Goal: Task Accomplishment & Management: Use online tool/utility

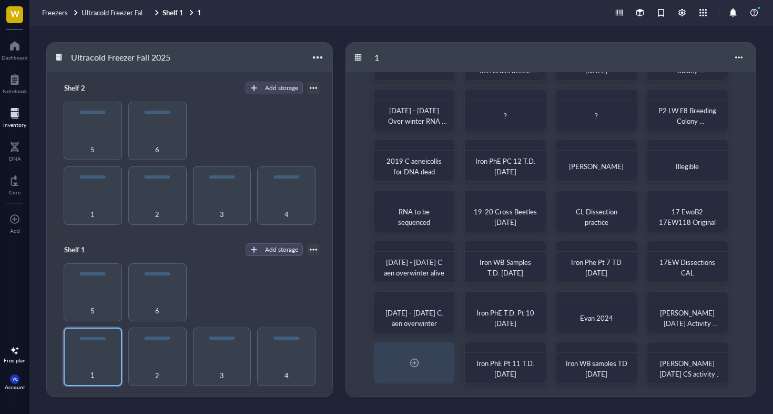
scroll to position [46, 0]
click at [153, 357] on div "2" at bounding box center [158, 368] width 48 height 23
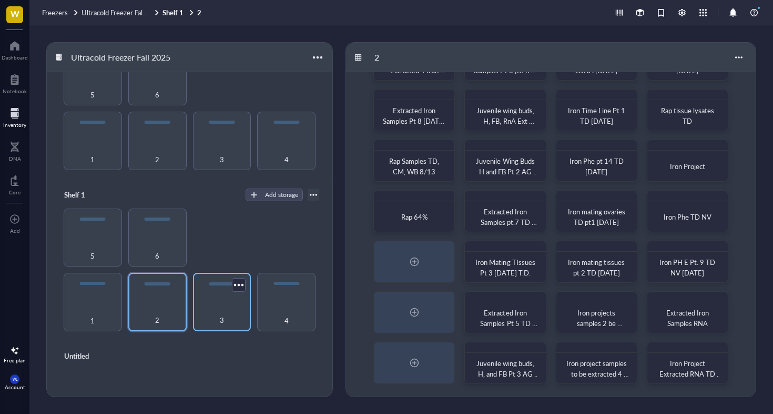
scroll to position [56, 0]
click at [225, 306] on div "3" at bounding box center [222, 312] width 48 height 23
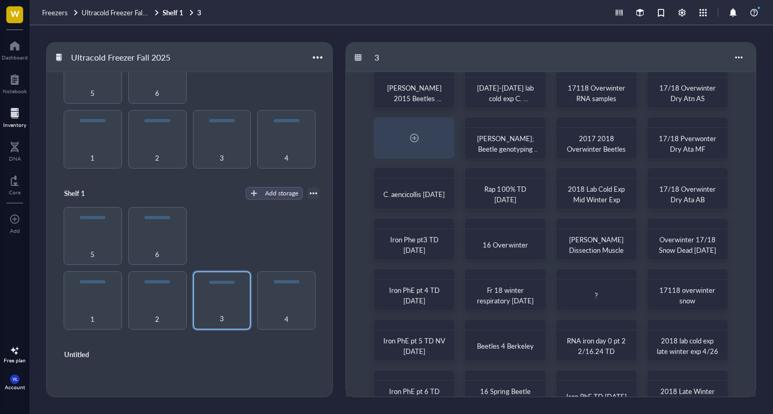
scroll to position [16, 0]
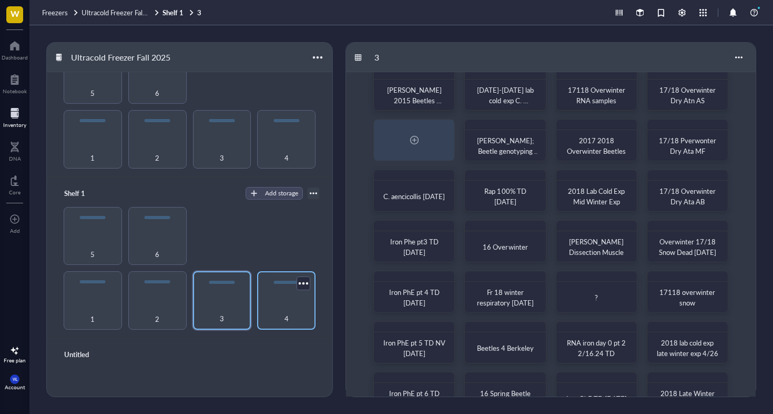
click at [277, 301] on div "4" at bounding box center [287, 312] width 48 height 23
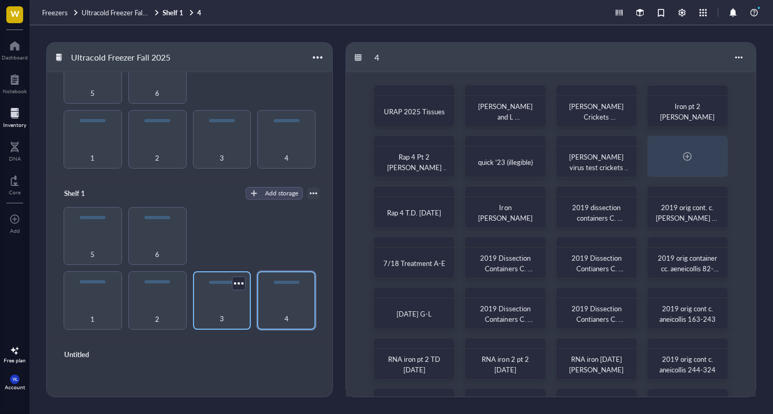
click at [220, 303] on div "3" at bounding box center [222, 312] width 48 height 23
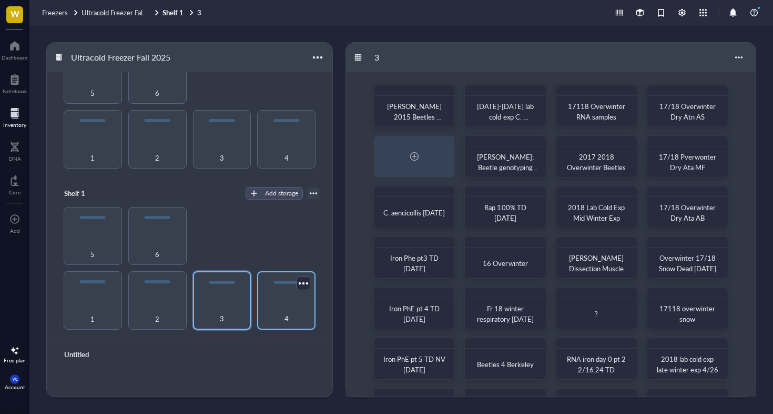
click at [276, 304] on div "4" at bounding box center [287, 312] width 48 height 23
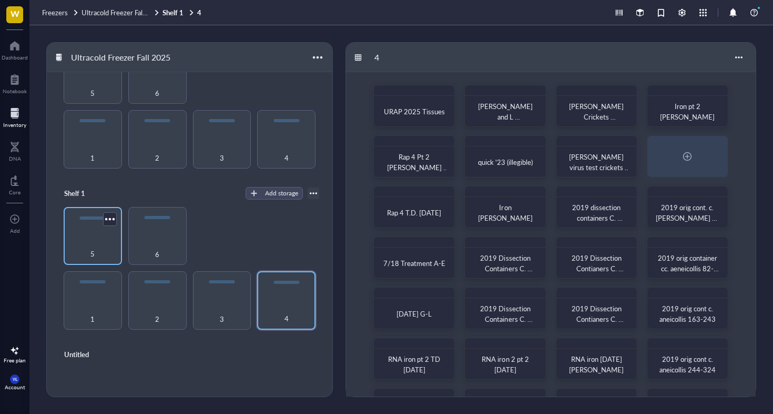
click at [95, 238] on div "5" at bounding box center [93, 247] width 48 height 23
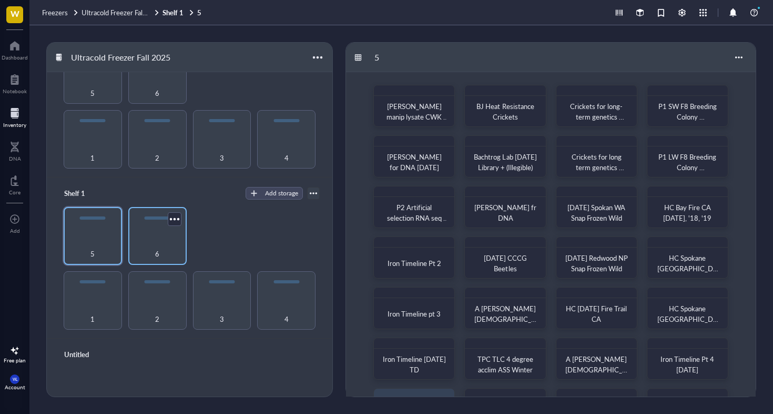
click at [149, 230] on div "6" at bounding box center [157, 236] width 58 height 58
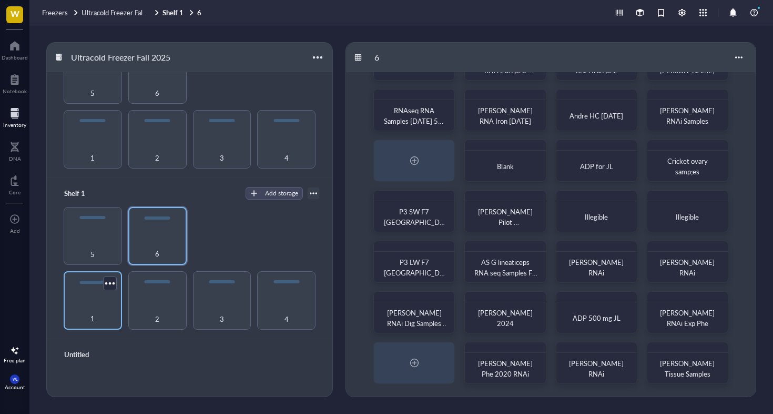
scroll to position [46, 0]
click at [159, 311] on div "2" at bounding box center [158, 312] width 48 height 23
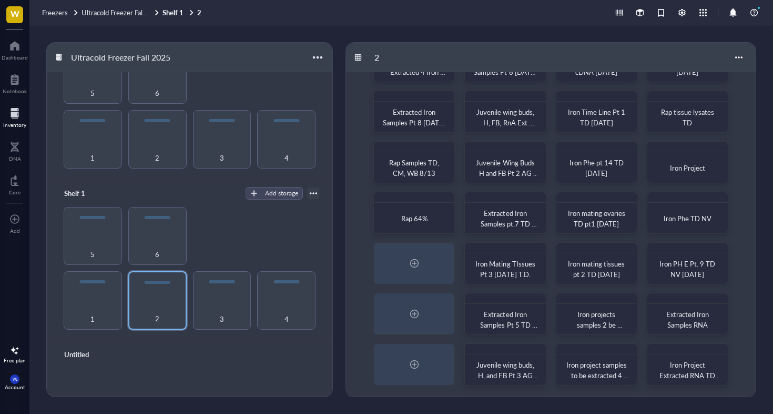
scroll to position [46, 0]
click at [209, 301] on div "3" at bounding box center [222, 312] width 48 height 23
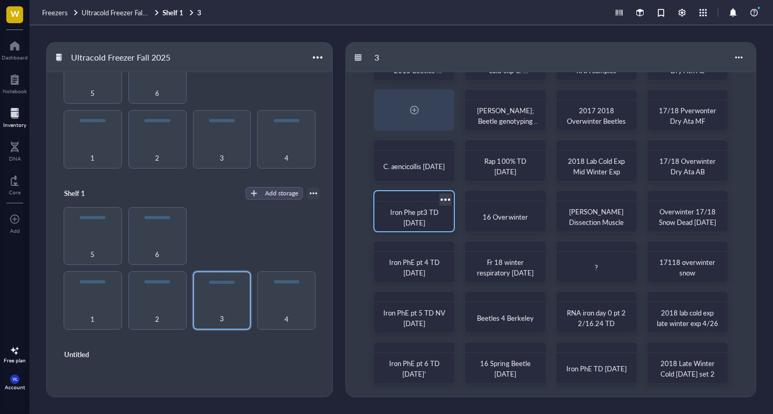
scroll to position [46, 0]
click at [230, 314] on div "3" at bounding box center [222, 312] width 48 height 23
click at [226, 307] on div "3" at bounding box center [222, 312] width 48 height 23
click at [288, 308] on div "4" at bounding box center [287, 312] width 48 height 23
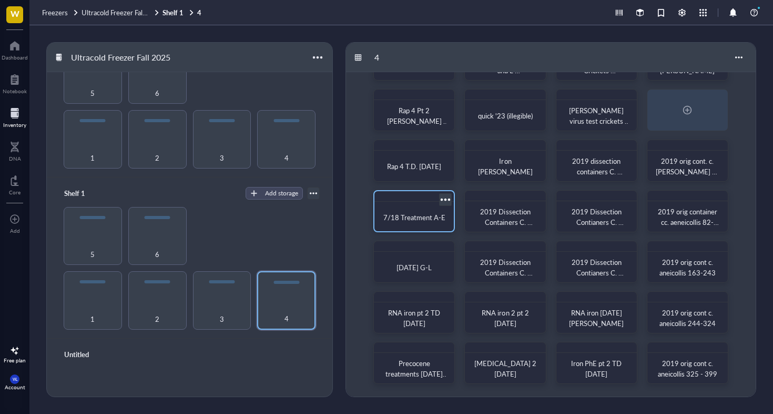
scroll to position [32, 0]
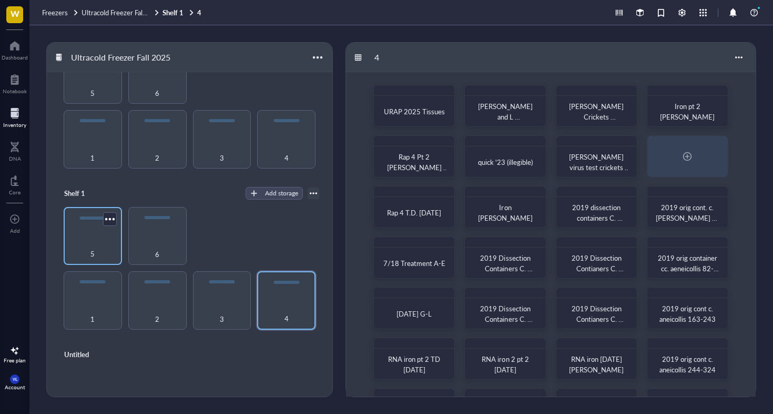
click at [75, 242] on div "5" at bounding box center [93, 247] width 48 height 23
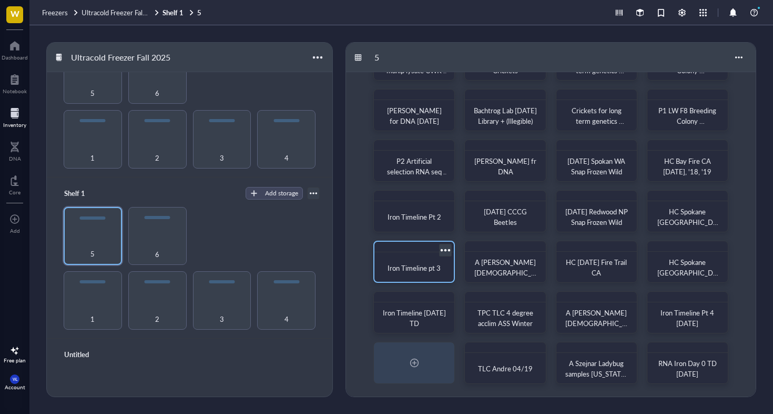
scroll to position [46, 0]
click at [159, 251] on div "6" at bounding box center [158, 247] width 48 height 23
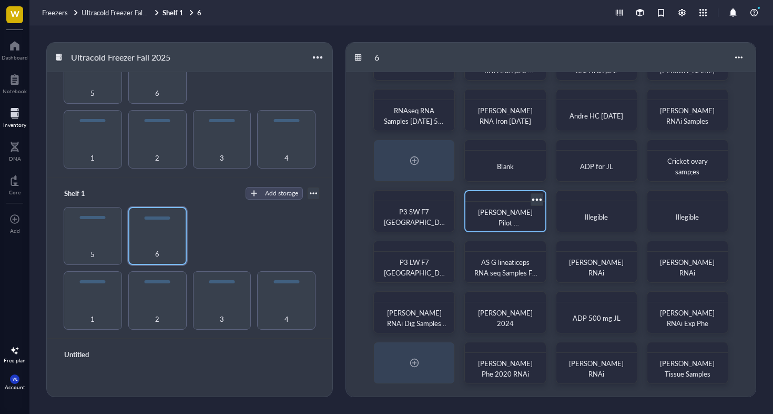
click at [535, 200] on div at bounding box center [536, 199] width 15 height 15
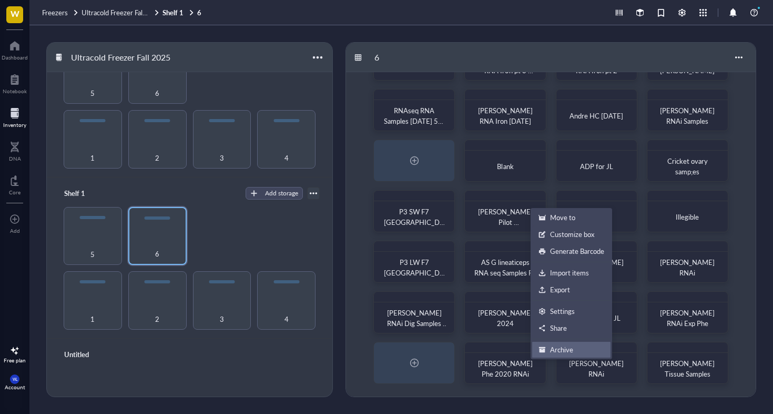
click at [562, 347] on div "Archive" at bounding box center [561, 349] width 23 height 9
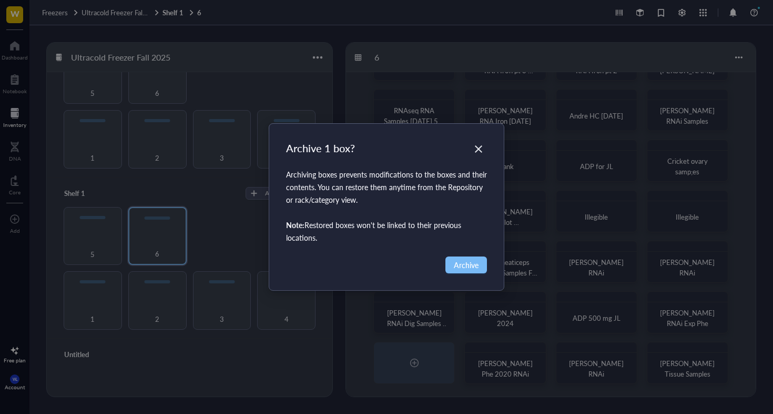
click at [464, 265] on span "Archive" at bounding box center [466, 265] width 25 height 12
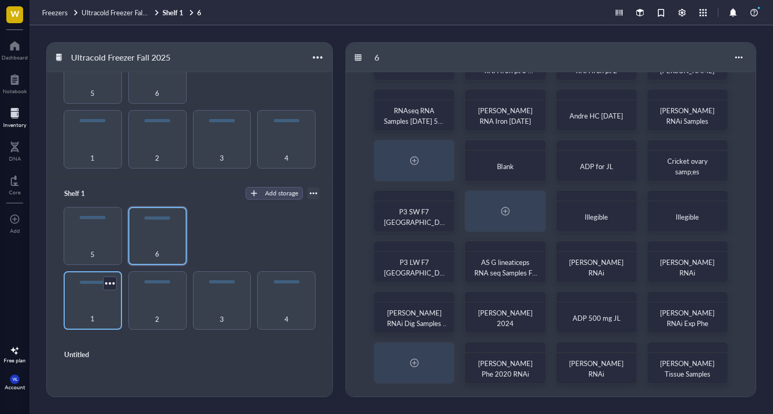
click at [91, 303] on div "1" at bounding box center [93, 312] width 48 height 23
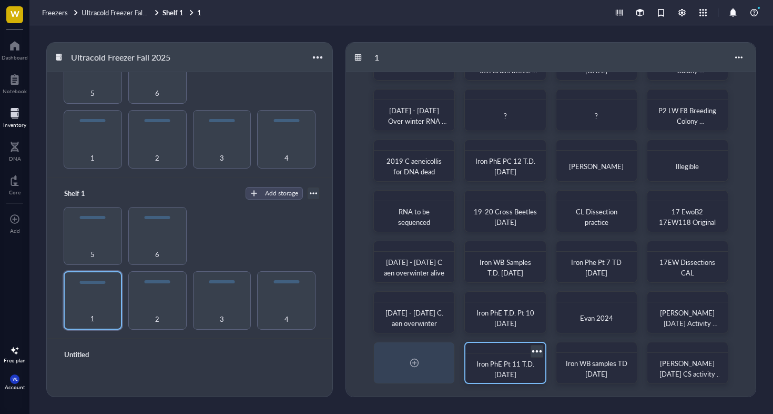
click at [537, 351] on div at bounding box center [536, 350] width 15 height 15
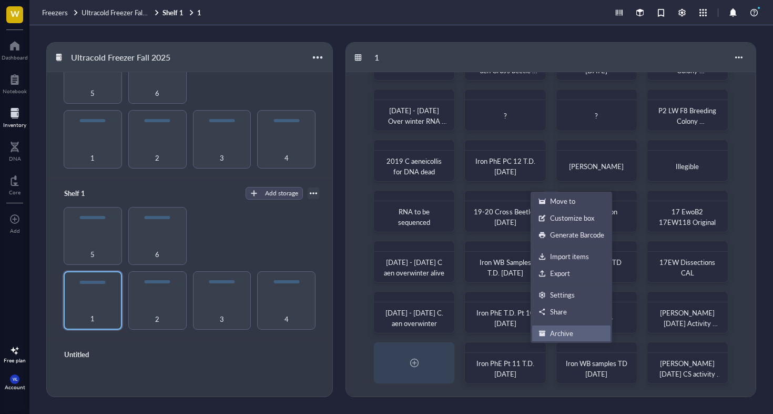
click at [559, 332] on div "Archive" at bounding box center [561, 332] width 23 height 9
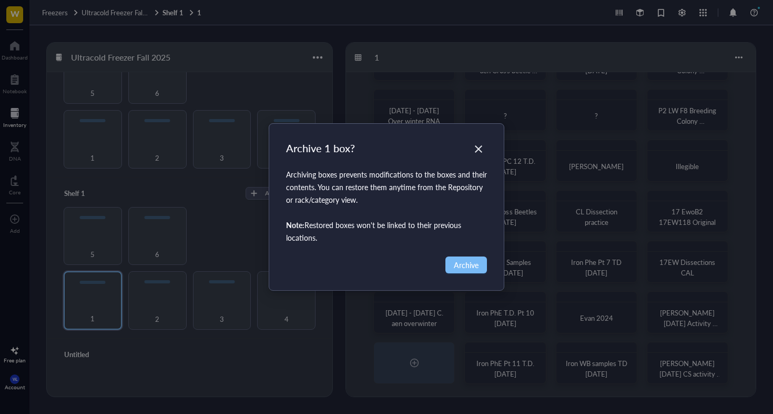
click at [474, 270] on span "Archive" at bounding box center [466, 265] width 25 height 12
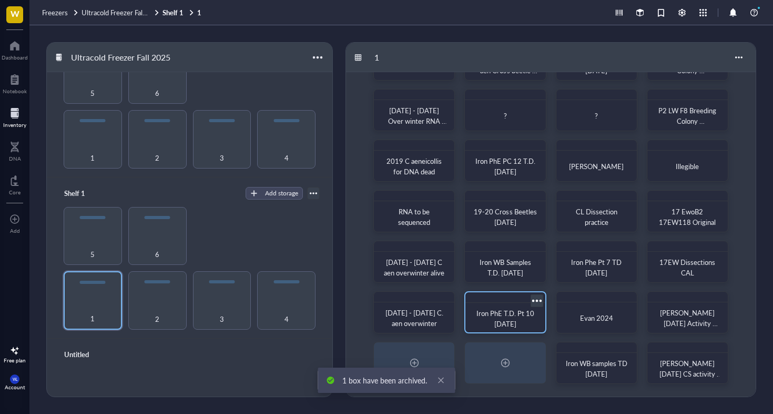
click at [535, 299] on div at bounding box center [536, 300] width 15 height 15
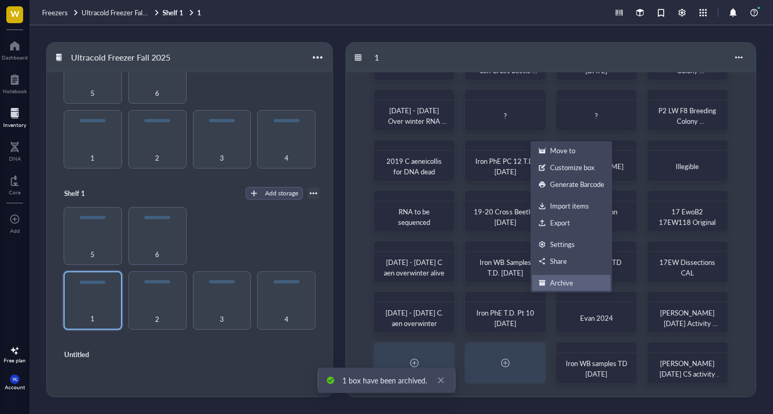
click at [560, 278] on div "Archive" at bounding box center [561, 282] width 23 height 9
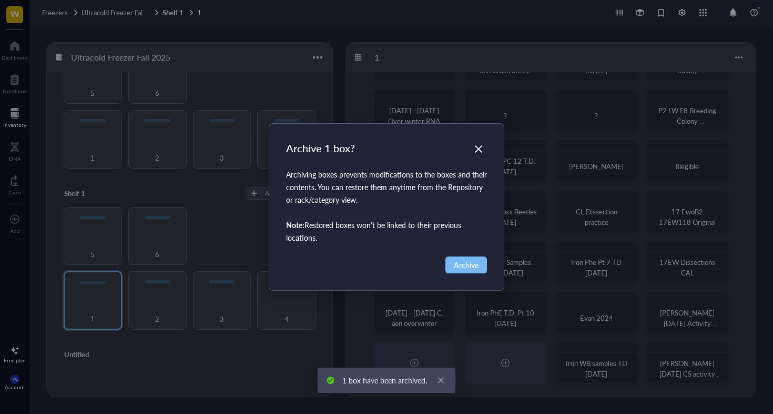
click at [468, 265] on span "Archive" at bounding box center [466, 265] width 25 height 12
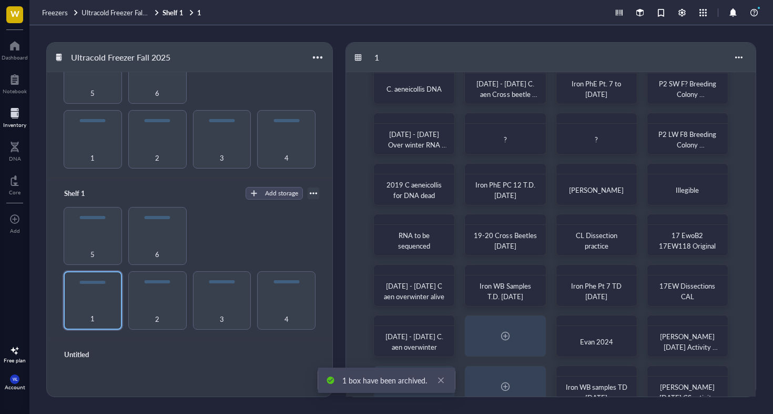
scroll to position [22, 0]
click at [535, 172] on div at bounding box center [536, 172] width 15 height 15
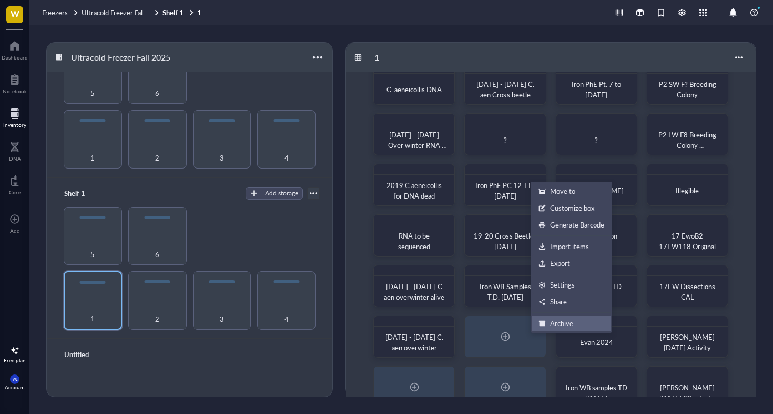
click at [552, 319] on div "Archive" at bounding box center [561, 322] width 23 height 9
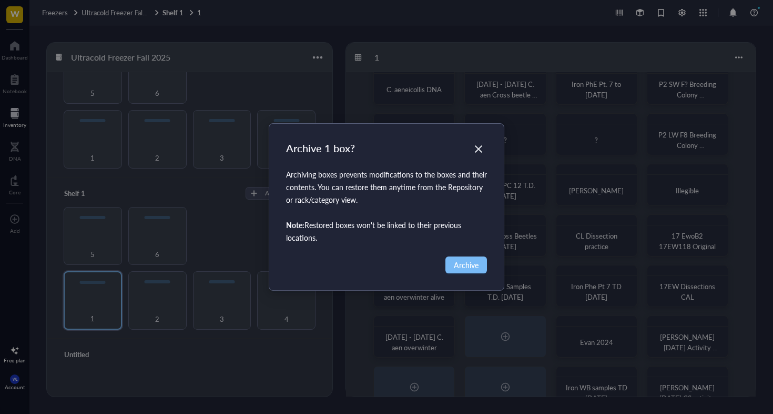
click at [475, 266] on span "Archive" at bounding box center [466, 265] width 25 height 12
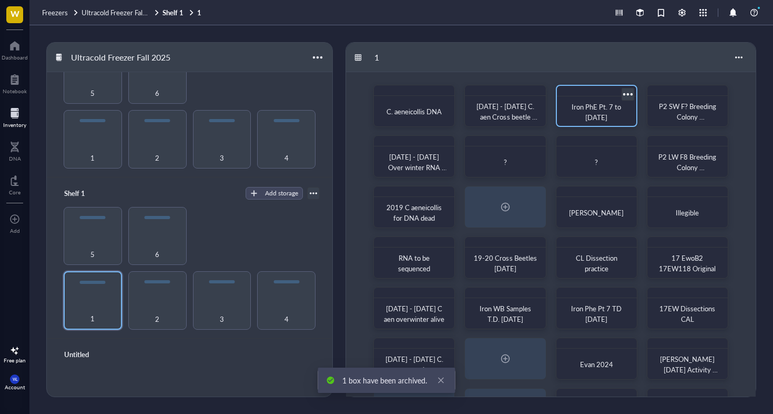
scroll to position [0, 0]
click at [625, 93] on div at bounding box center [627, 93] width 15 height 15
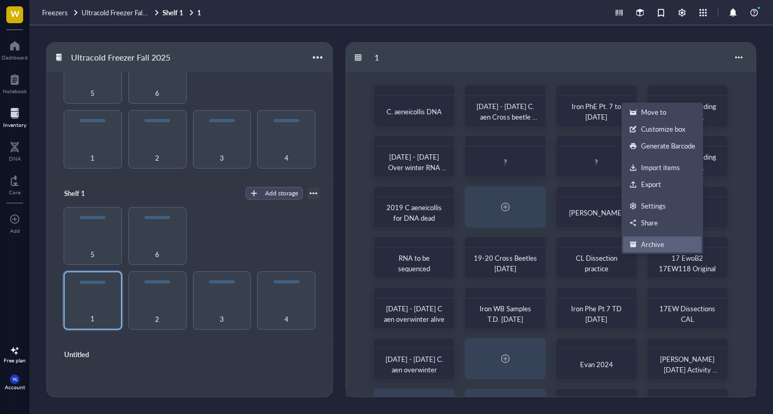
click at [639, 243] on div "Archive" at bounding box center [663, 243] width 66 height 9
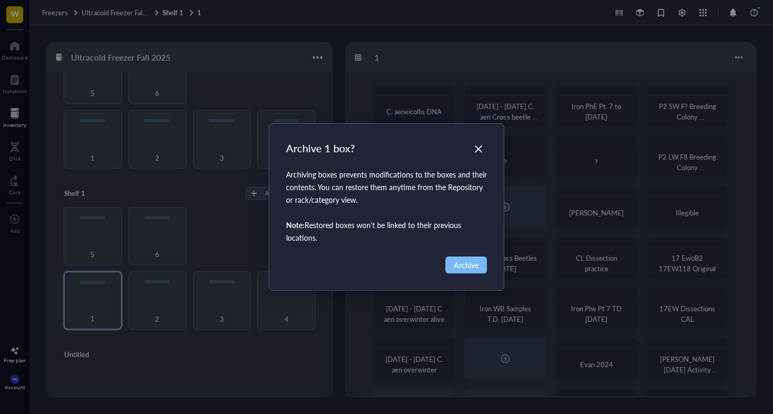
click at [470, 265] on span "Archive" at bounding box center [466, 265] width 25 height 12
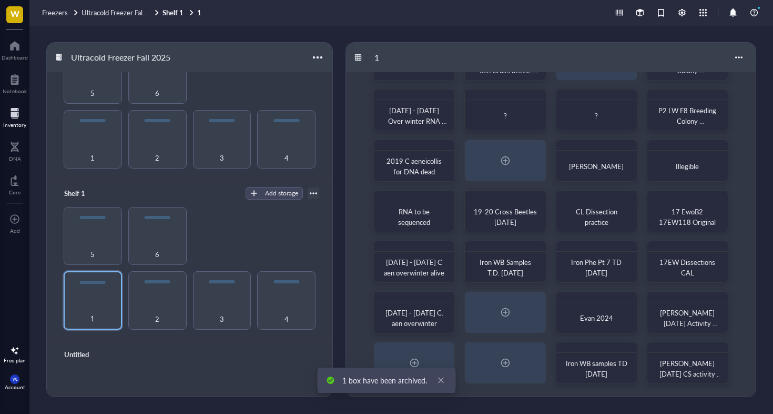
scroll to position [46, 0]
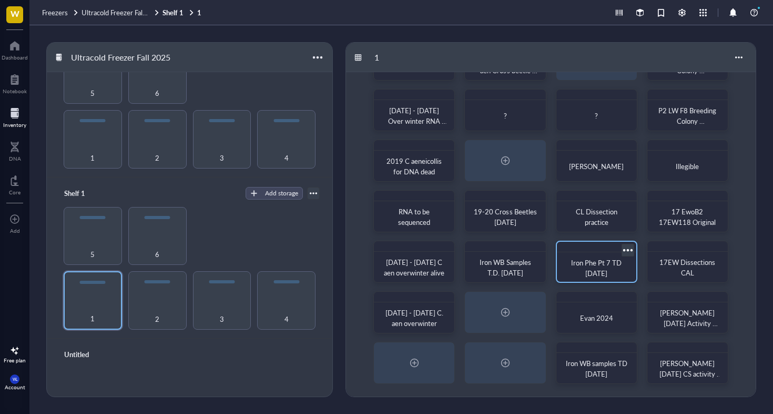
click at [624, 250] on div at bounding box center [627, 249] width 15 height 15
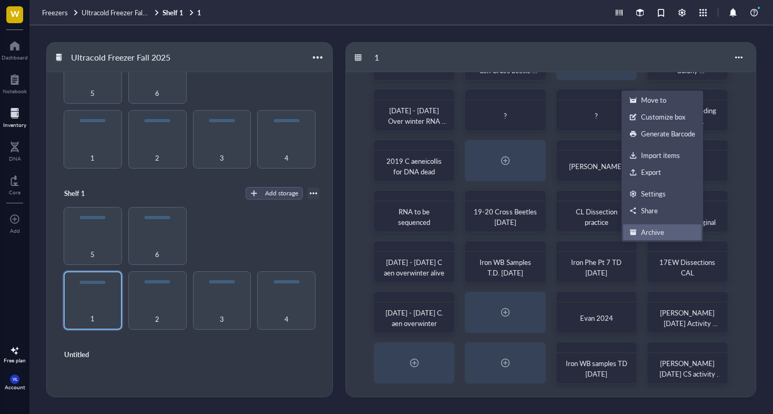
click at [644, 229] on div "Archive" at bounding box center [652, 231] width 23 height 9
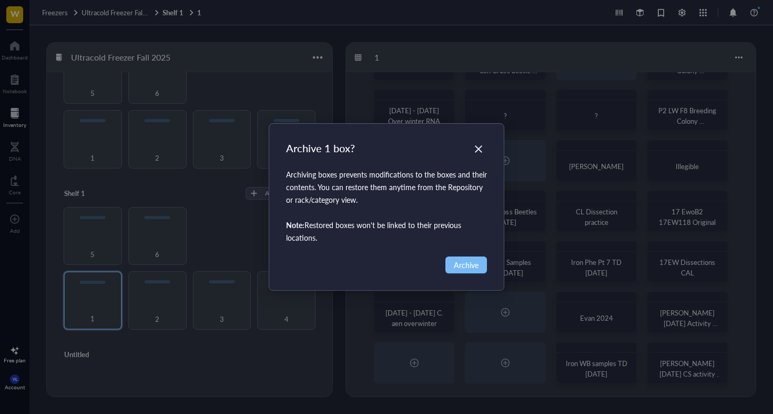
click at [466, 272] on button "Archive" at bounding box center [467, 264] width 42 height 17
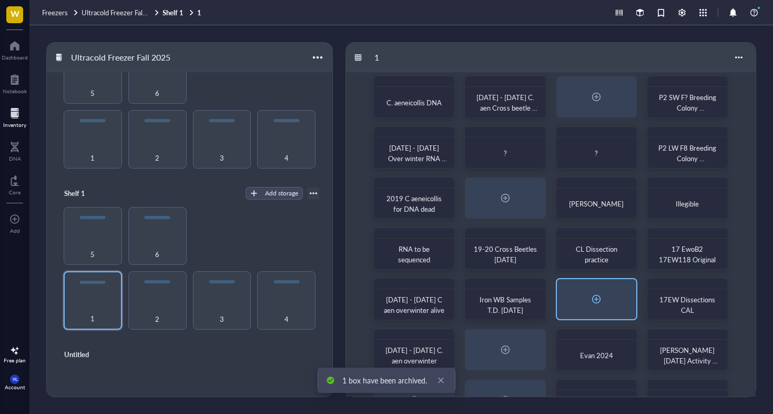
scroll to position [0, 0]
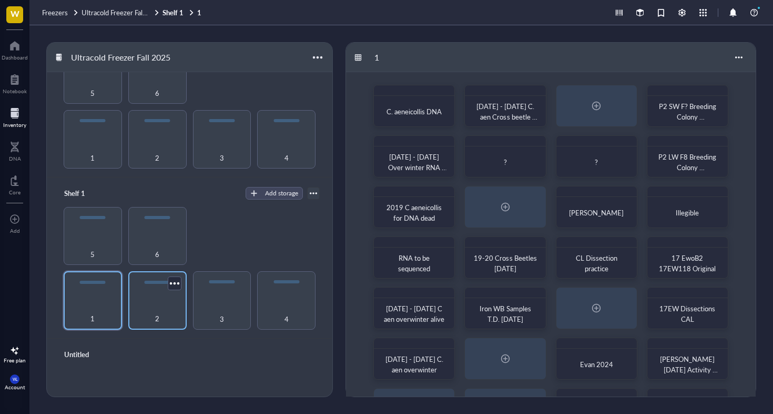
click at [152, 304] on div "2" at bounding box center [158, 312] width 48 height 23
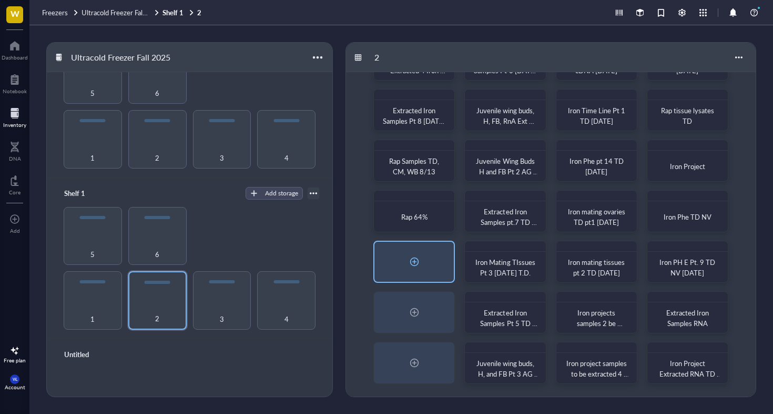
click at [415, 258] on div at bounding box center [414, 261] width 17 height 17
radio input "false"
radio input "true"
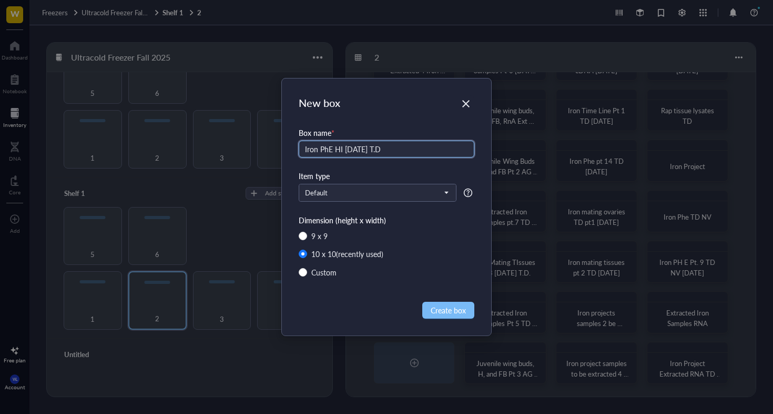
type input "Iron PhE HI [DATE] T.D"
click at [449, 309] on span "Create box" at bounding box center [448, 310] width 35 height 12
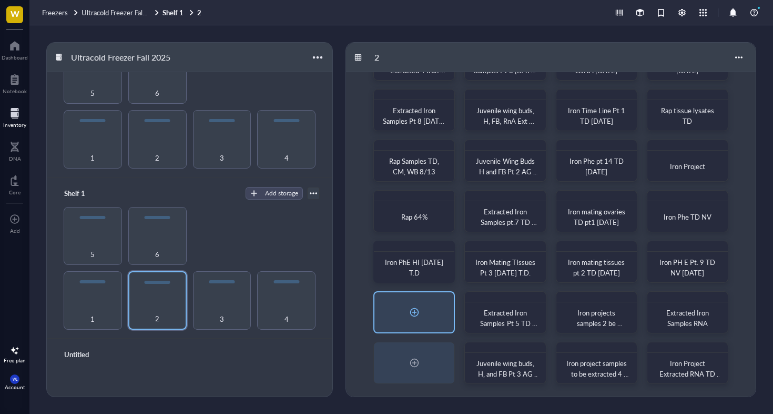
click at [415, 314] on div at bounding box center [414, 312] width 17 height 17
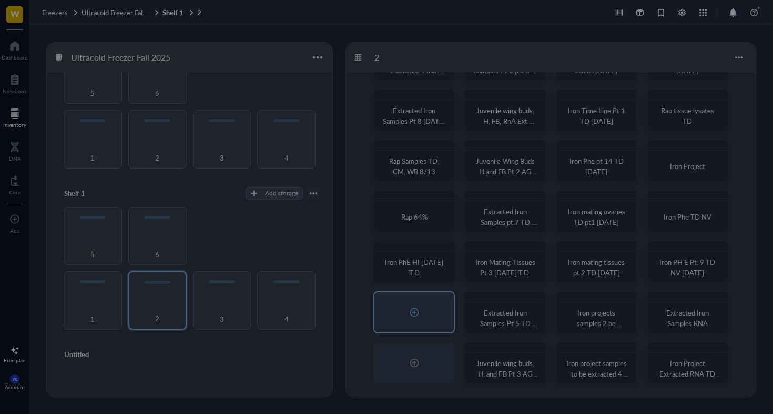
radio input "false"
radio input "true"
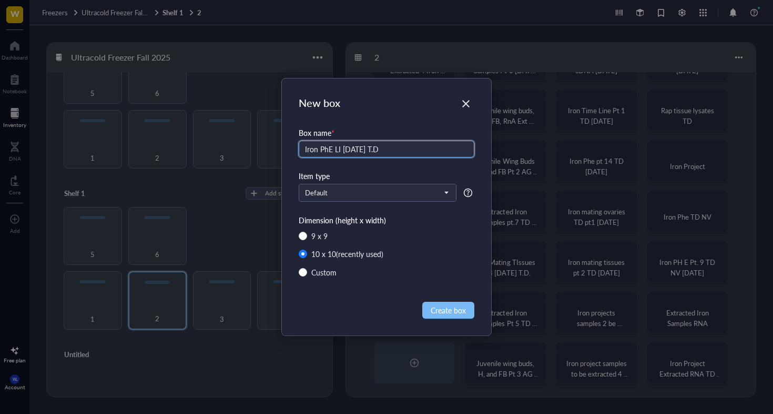
type input "Iron PhE LI [DATE] T.D"
click at [428, 309] on button "Create box" at bounding box center [448, 309] width 52 height 17
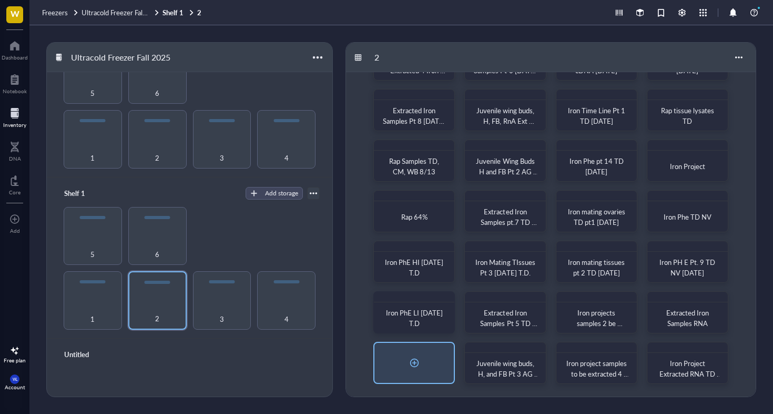
click at [414, 358] on div at bounding box center [414, 362] width 17 height 17
radio input "false"
radio input "true"
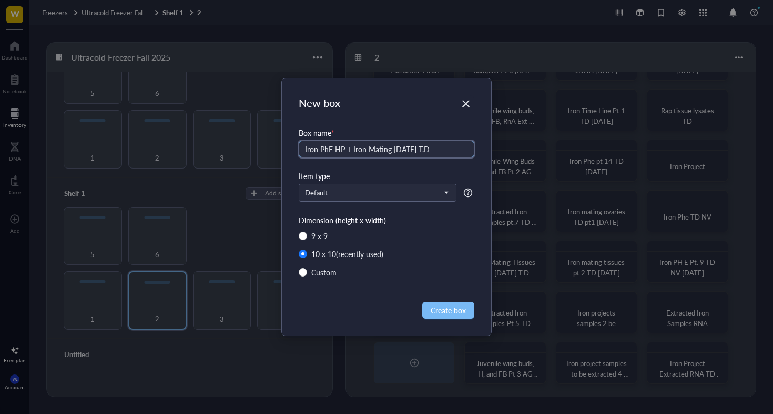
type input "Iron PhE HP + Iron Mating [DATE] T.D"
click at [444, 314] on span "Create box" at bounding box center [448, 310] width 35 height 12
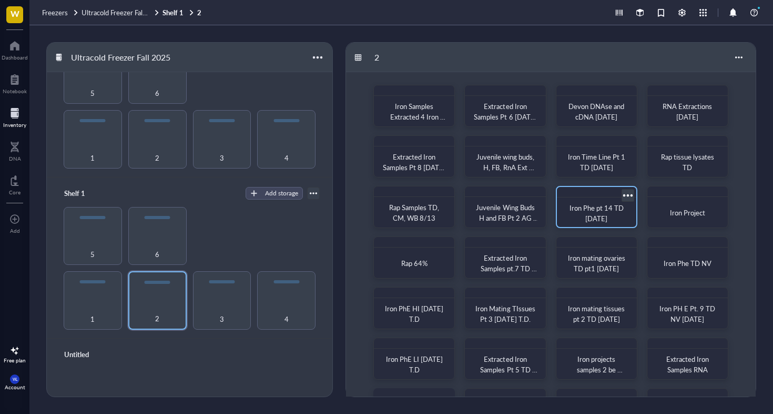
click at [628, 194] on div at bounding box center [627, 194] width 15 height 15
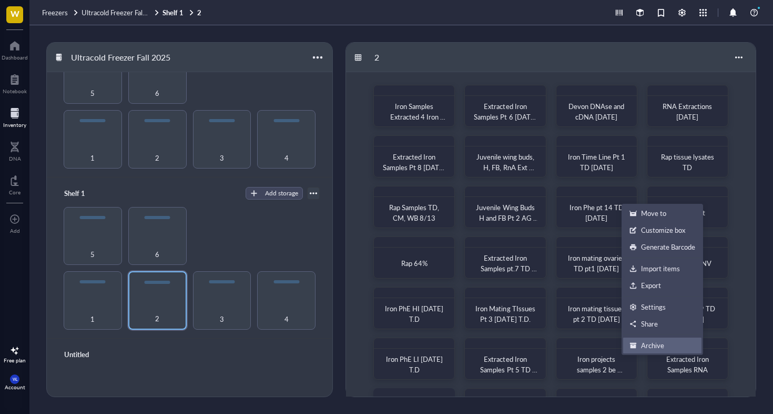
click at [652, 346] on div "Archive" at bounding box center [652, 344] width 23 height 9
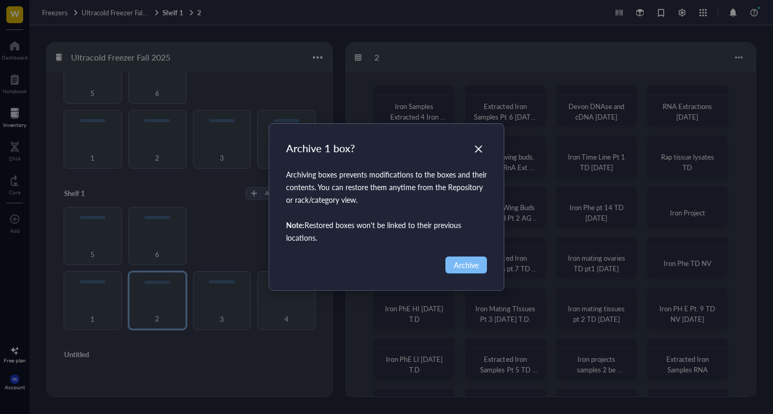
click at [474, 271] on button "Archive" at bounding box center [467, 264] width 42 height 17
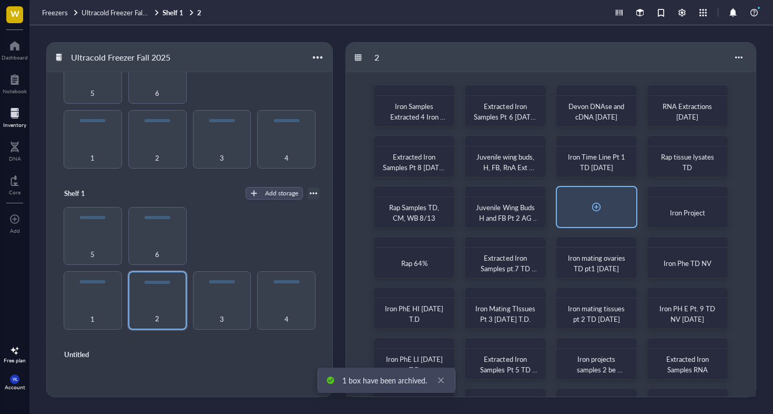
click at [597, 206] on div at bounding box center [596, 206] width 17 height 17
radio input "false"
radio input "true"
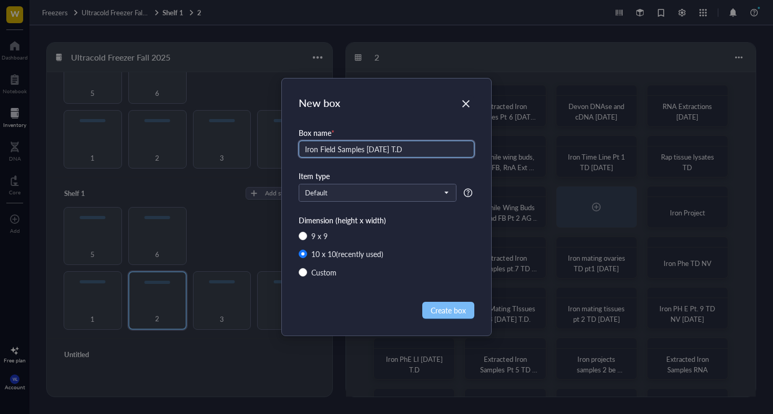
type input "Iron Field Samples [DATE] T.D"
click at [445, 306] on span "Create box" at bounding box center [448, 310] width 35 height 12
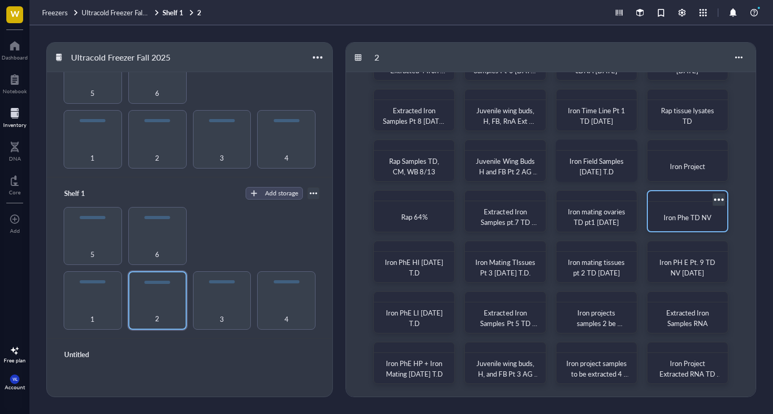
scroll to position [46, 0]
click at [718, 197] on div at bounding box center [718, 199] width 15 height 15
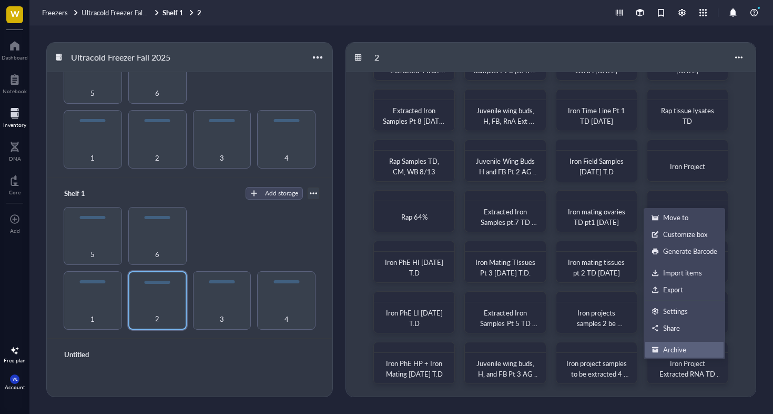
click at [667, 350] on div "Archive" at bounding box center [674, 349] width 23 height 9
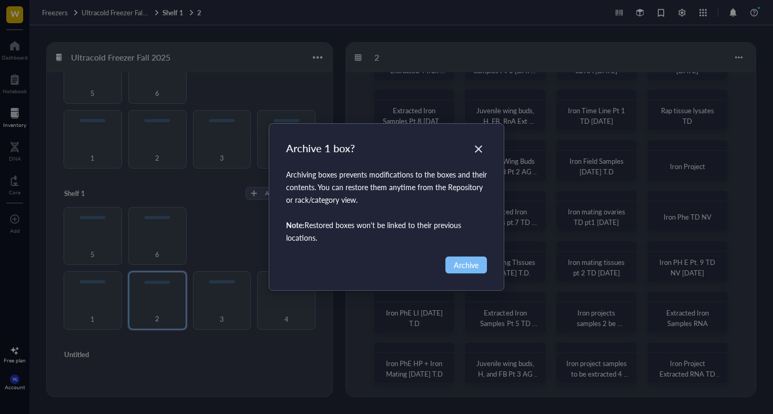
click at [471, 257] on button "Archive" at bounding box center [467, 264] width 42 height 17
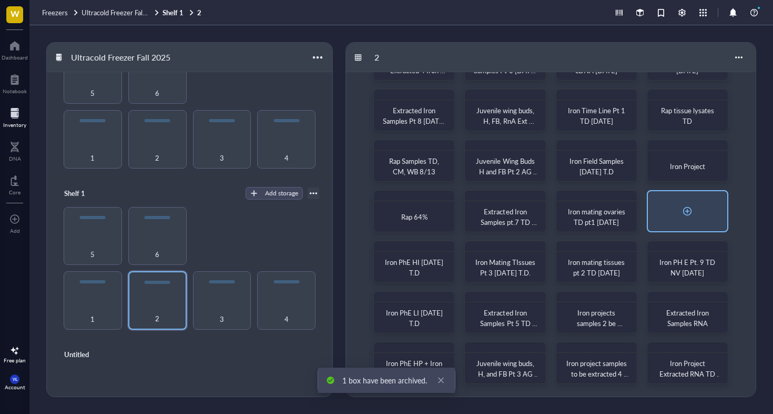
click at [682, 215] on div at bounding box center [687, 211] width 17 height 17
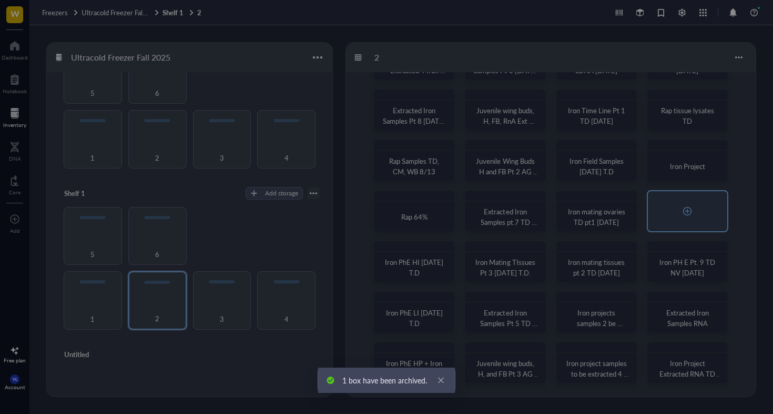
radio input "false"
radio input "true"
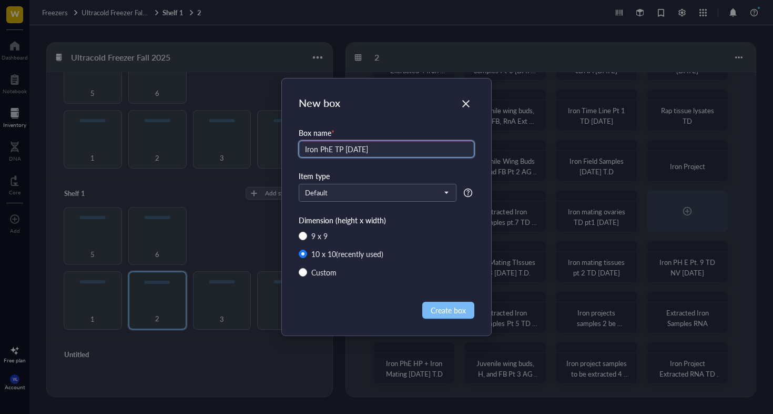
type input "Iron PhE TP [DATE]"
click at [447, 310] on span "Create box" at bounding box center [448, 310] width 35 height 12
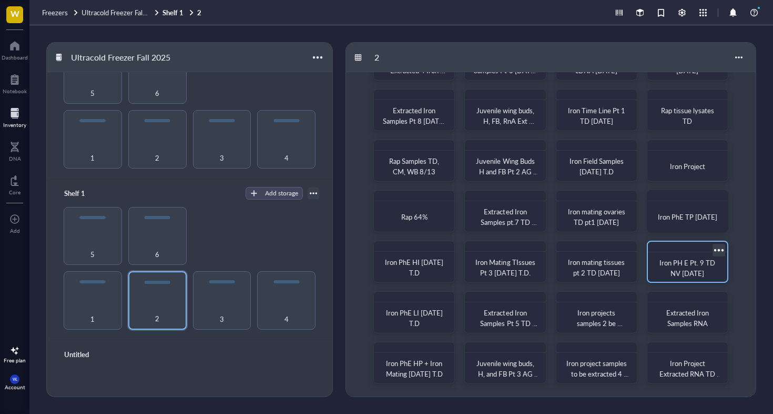
click at [718, 247] on div at bounding box center [718, 249] width 15 height 15
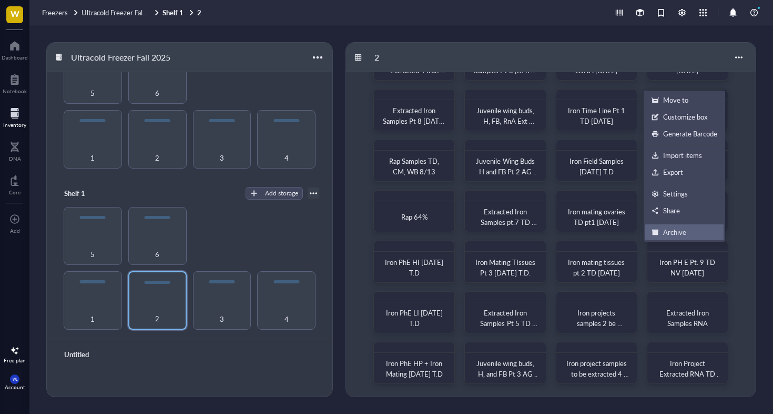
click at [685, 232] on div "Archive" at bounding box center [674, 231] width 23 height 9
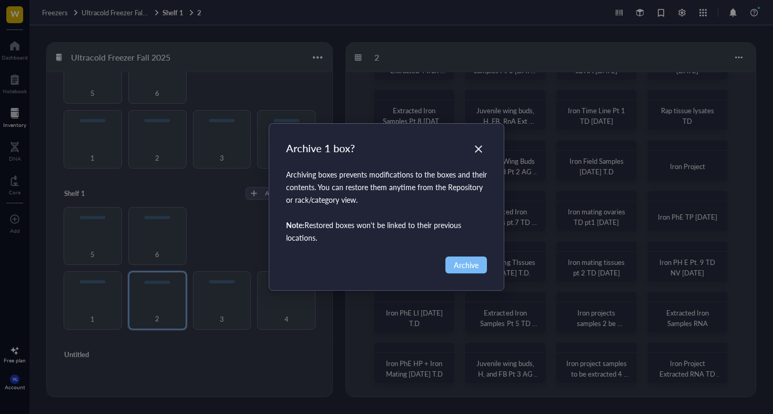
click at [466, 264] on span "Archive" at bounding box center [466, 265] width 25 height 12
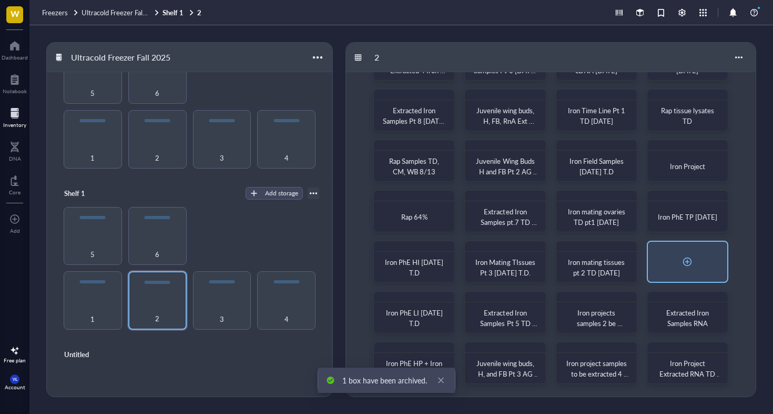
click at [685, 261] on div at bounding box center [687, 261] width 17 height 17
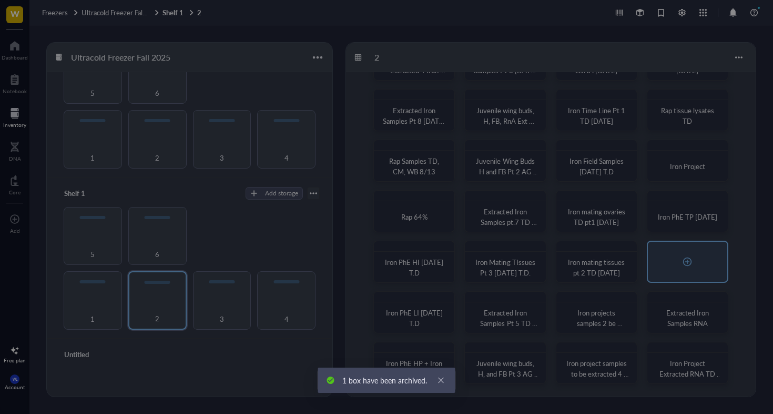
radio input "false"
radio input "true"
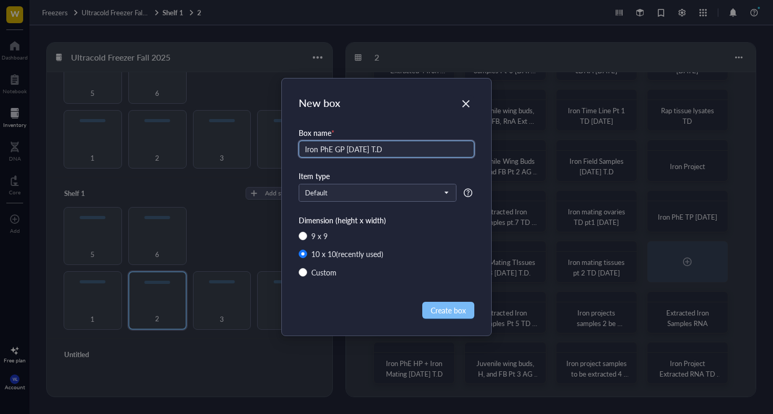
type input "Iron PhE GP [DATE] T.D"
click at [435, 310] on span "Create box" at bounding box center [448, 310] width 35 height 12
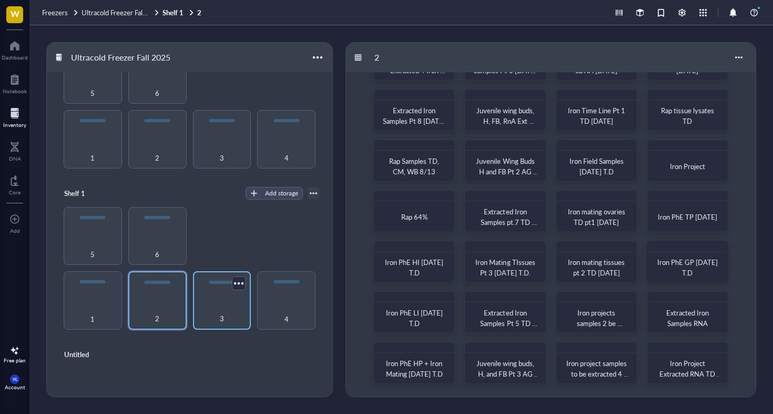
click at [225, 307] on div "3" at bounding box center [222, 312] width 48 height 23
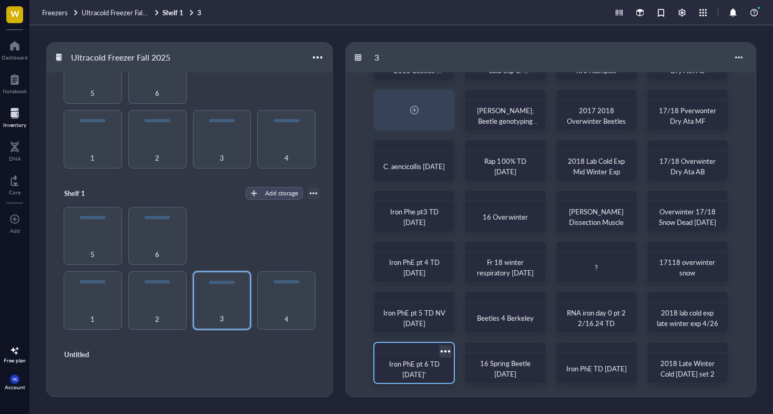
click at [445, 348] on div at bounding box center [445, 350] width 15 height 15
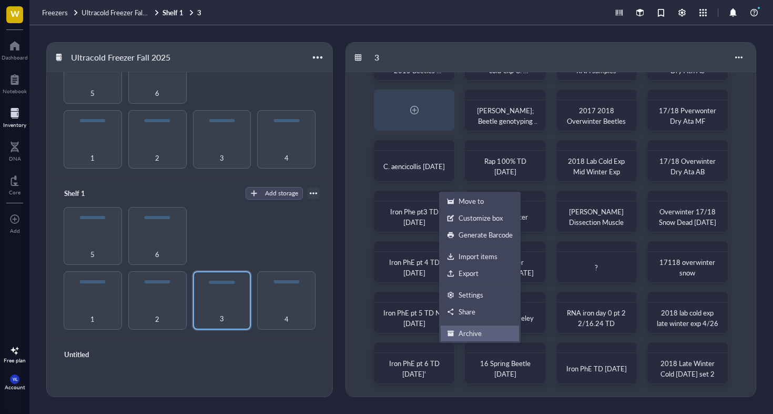
click at [465, 337] on div "Archive" at bounding box center [470, 332] width 23 height 9
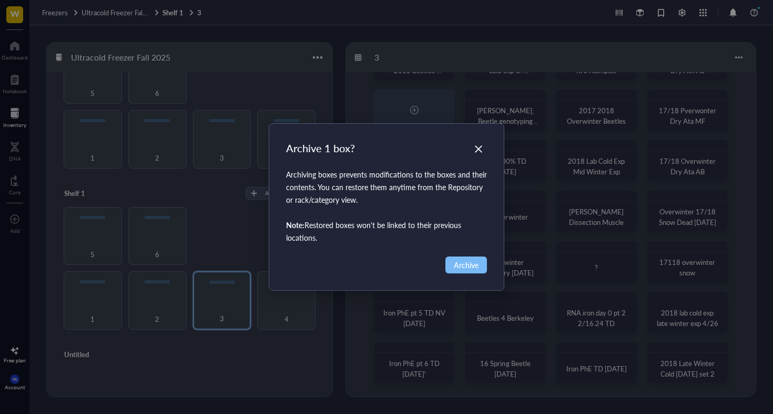
click at [478, 266] on span "Archive" at bounding box center [466, 265] width 25 height 12
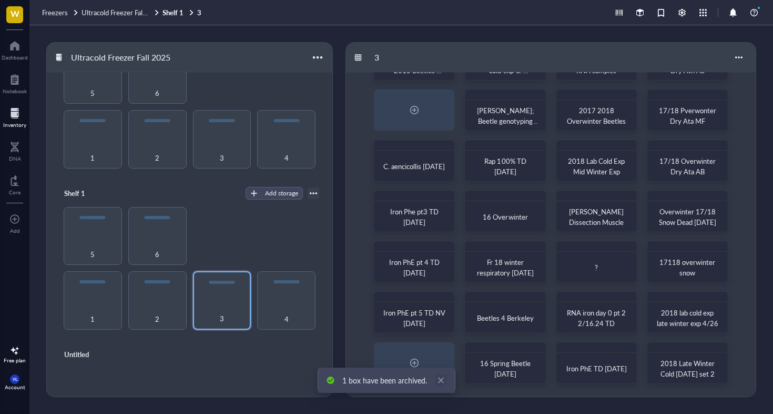
click at [440, 379] on icon "close" at bounding box center [441, 380] width 6 height 6
click at [417, 366] on div at bounding box center [414, 362] width 17 height 17
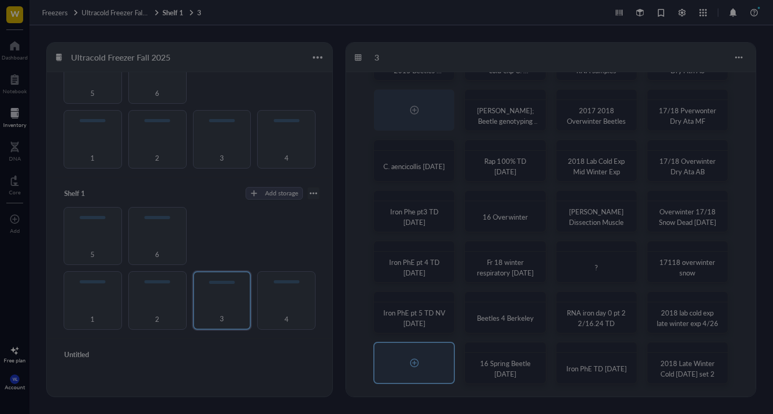
radio input "false"
radio input "true"
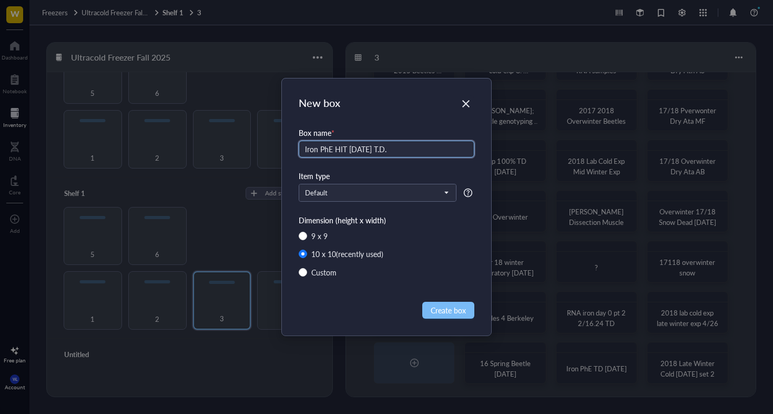
type input "Iron PhE HIT [DATE] T.D."
click at [444, 315] on span "Create box" at bounding box center [448, 310] width 35 height 12
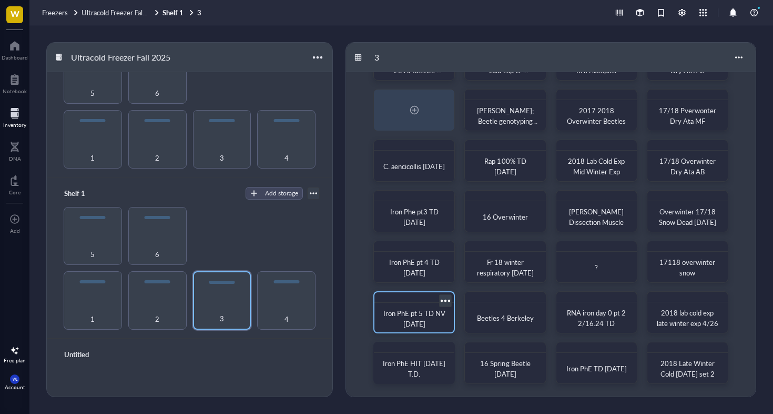
click at [445, 300] on div at bounding box center [445, 300] width 15 height 15
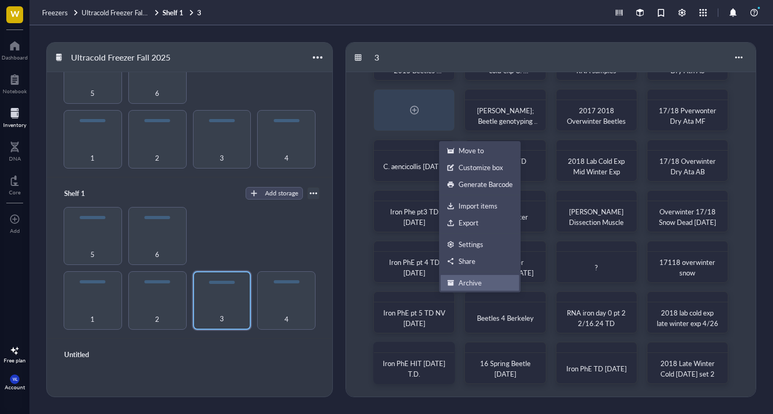
click at [472, 284] on div "Archive" at bounding box center [470, 282] width 23 height 9
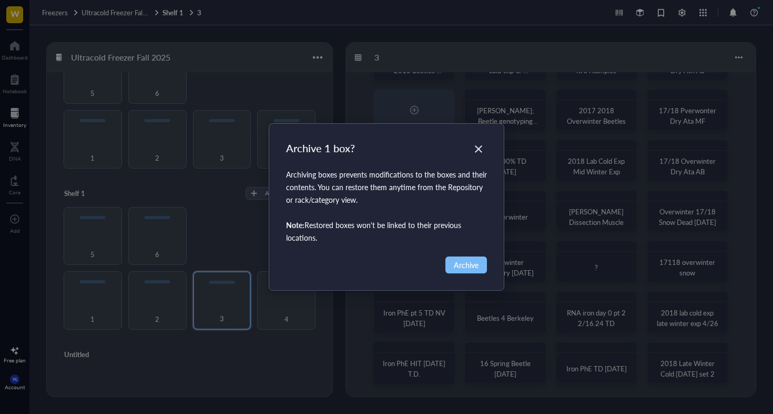
click at [468, 268] on span "Archive" at bounding box center [466, 265] width 25 height 12
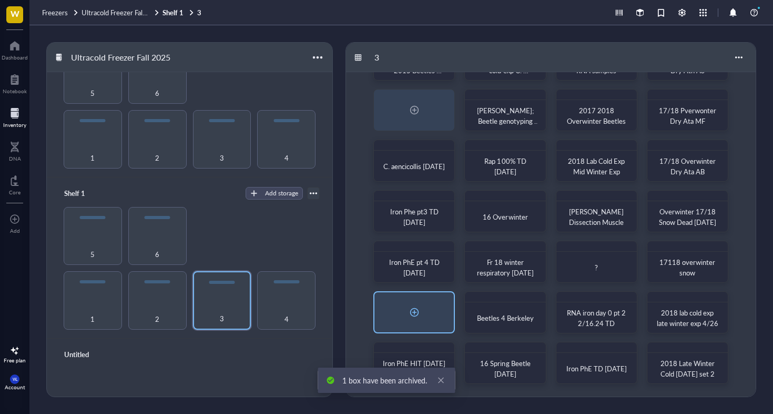
click at [417, 312] on div at bounding box center [414, 312] width 17 height 17
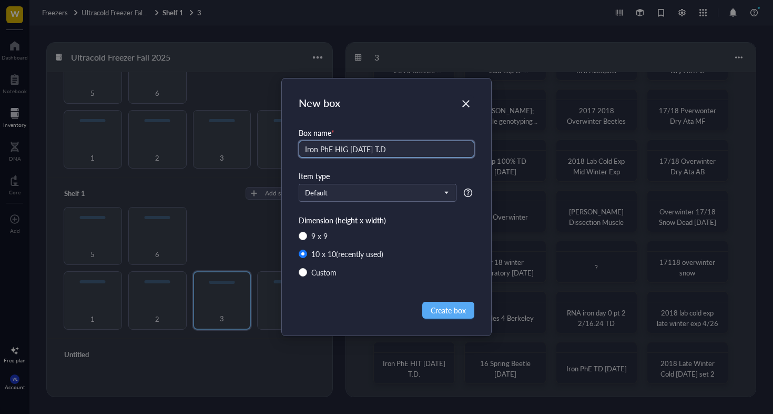
type input "Iron PhE HIG [DATE] T.D"
click at [460, 300] on div "New box Box name * Iron PhE HIG [DATE] T.D Item type Default Dimension (height …" at bounding box center [386, 206] width 209 height 257
click at [460, 305] on span "Create box" at bounding box center [448, 310] width 35 height 12
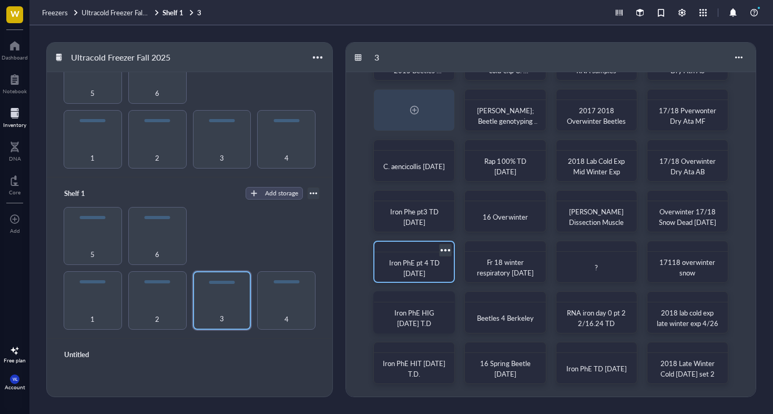
click at [442, 250] on div at bounding box center [445, 249] width 15 height 15
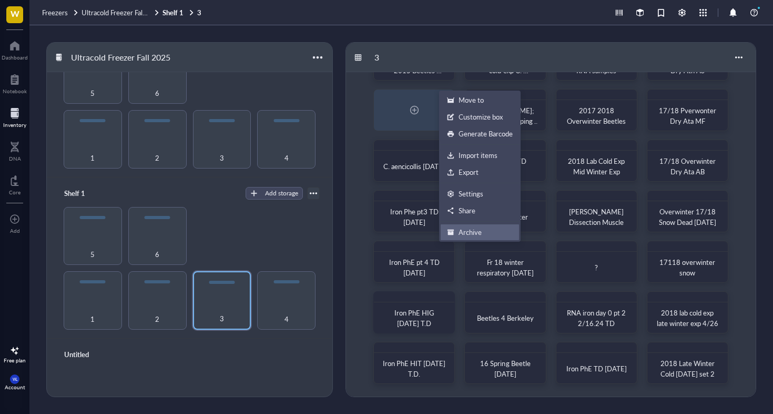
click at [460, 234] on div "Archive" at bounding box center [470, 231] width 23 height 9
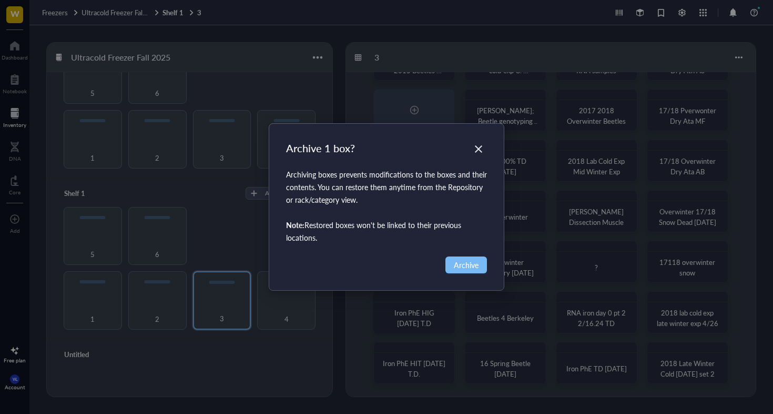
click at [472, 266] on span "Archive" at bounding box center [466, 265] width 25 height 12
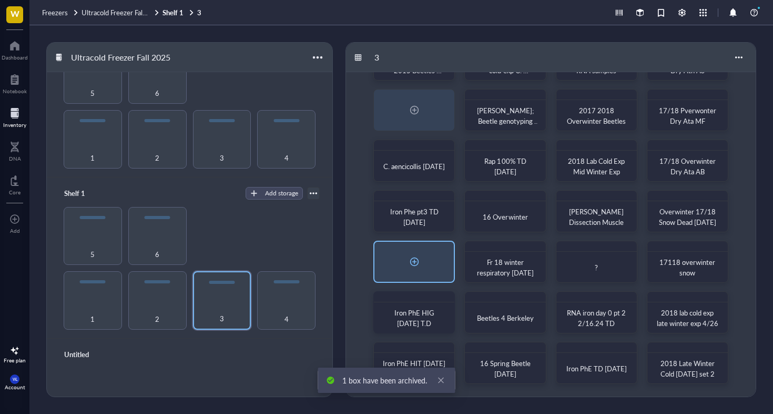
click at [414, 258] on div at bounding box center [414, 261] width 17 height 17
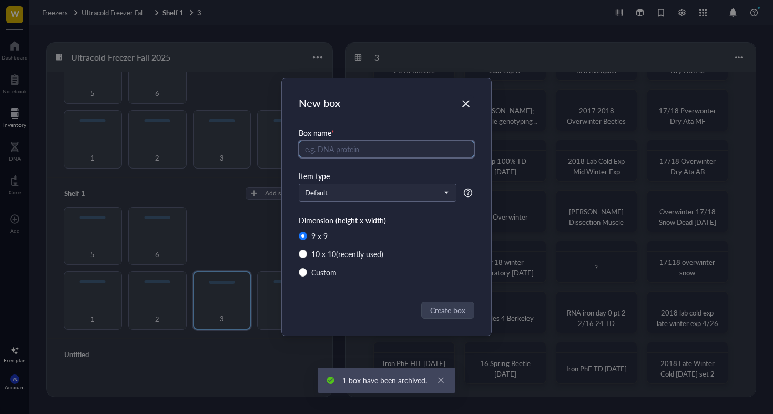
radio input "false"
radio input "true"
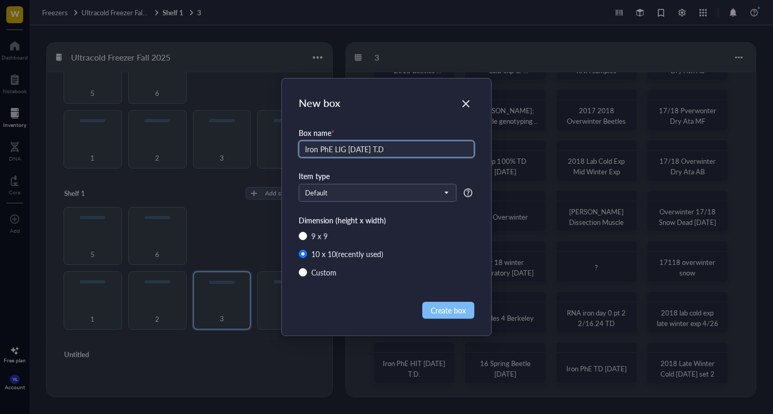
type input "Iron PhE LIG [DATE] T.D"
click at [457, 306] on span "Create box" at bounding box center [448, 310] width 35 height 12
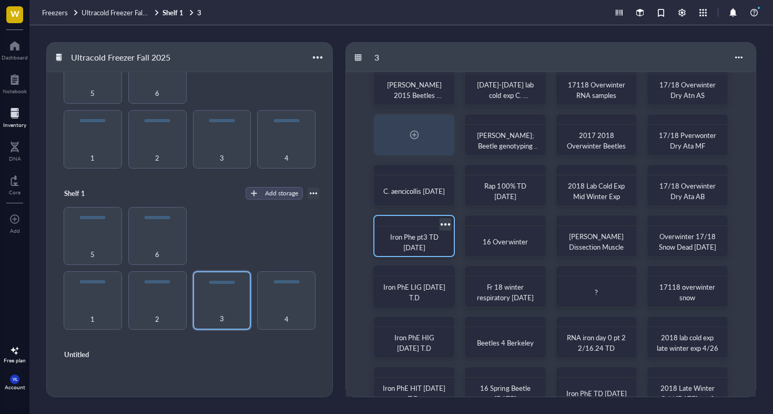
scroll to position [16, 0]
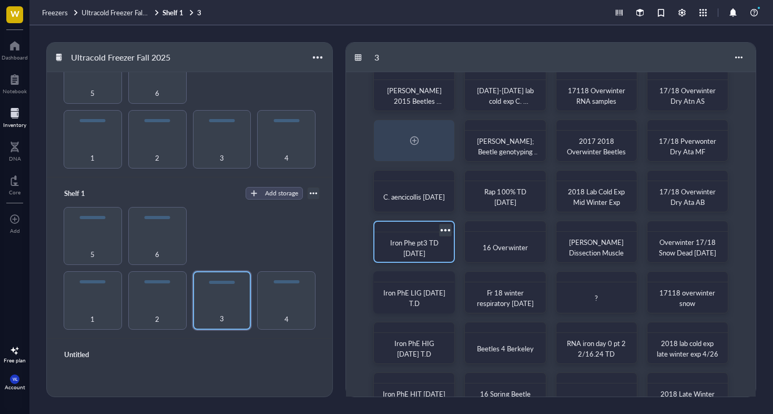
click at [444, 228] on div at bounding box center [445, 229] width 15 height 15
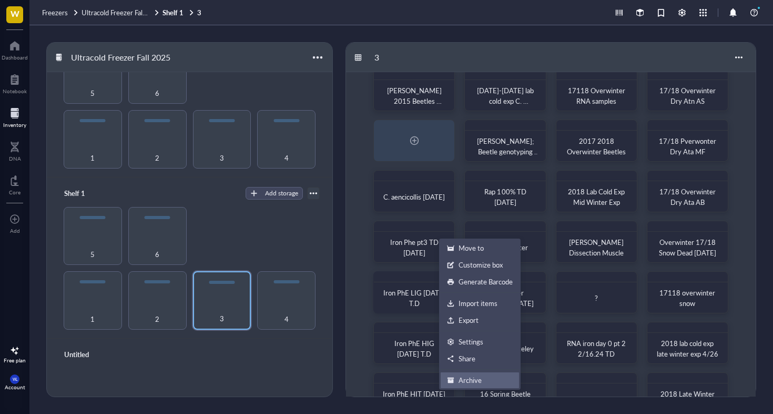
click at [461, 375] on div "Archive" at bounding box center [470, 379] width 23 height 9
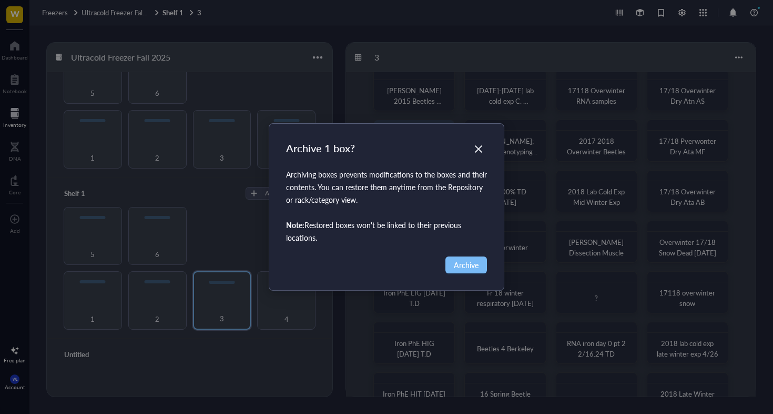
click at [465, 261] on span "Archive" at bounding box center [466, 265] width 25 height 12
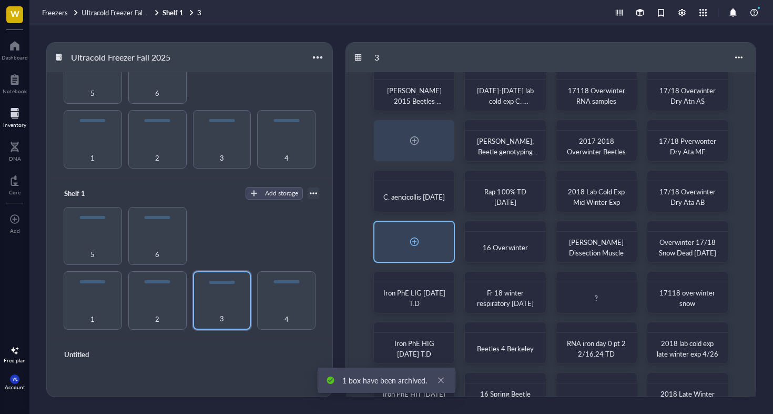
click at [414, 240] on div at bounding box center [414, 241] width 17 height 17
radio input "false"
radio input "true"
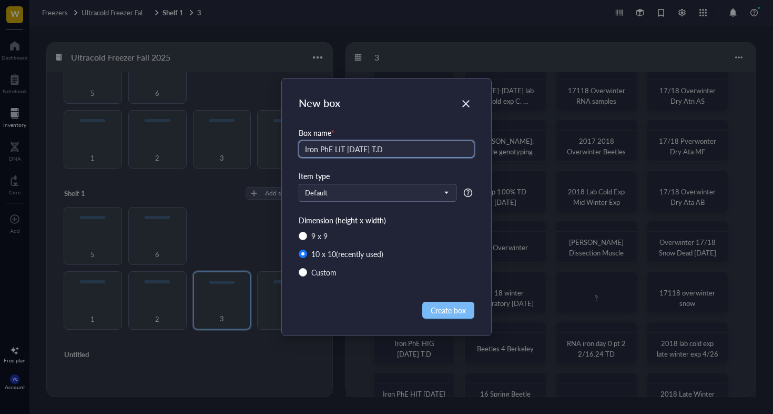
type input "Iron PhE LIT [DATE] T.D"
click at [454, 306] on span "Create box" at bounding box center [448, 310] width 35 height 12
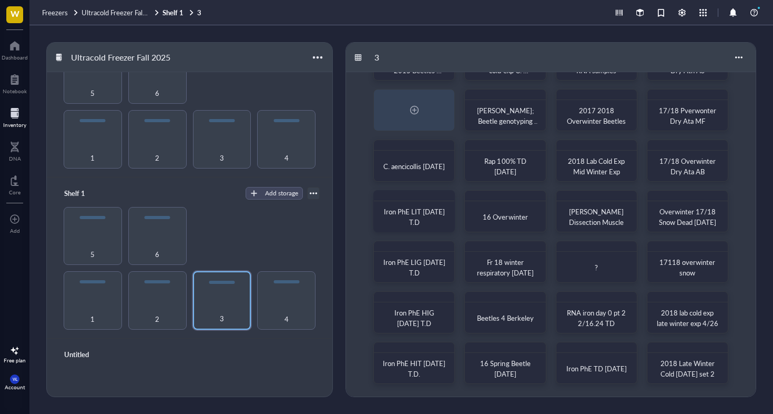
scroll to position [46, 0]
click at [626, 347] on div at bounding box center [627, 350] width 15 height 15
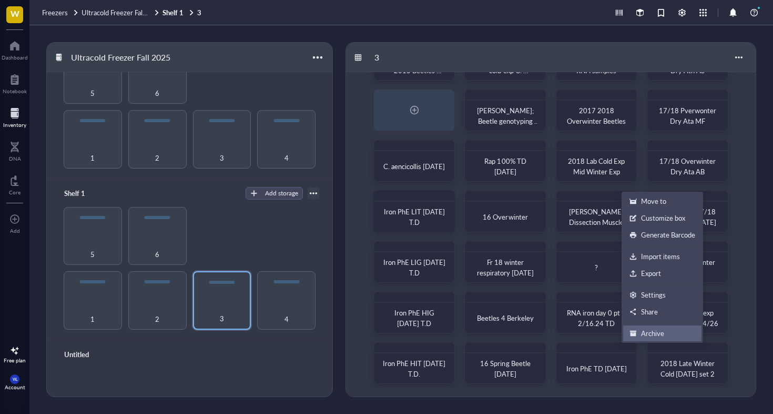
click at [643, 329] on div "Archive" at bounding box center [652, 332] width 23 height 9
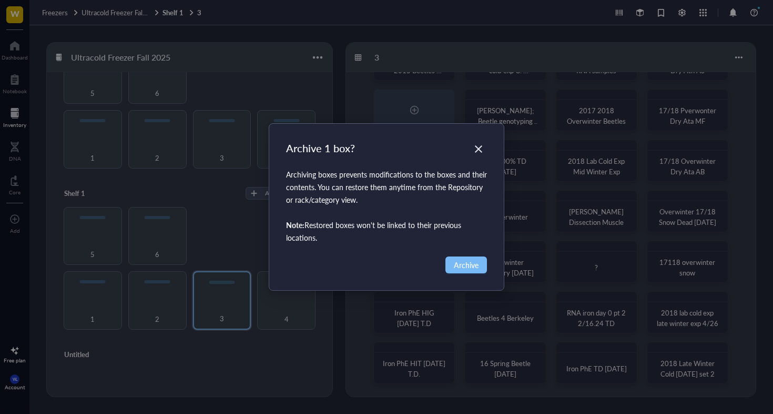
click at [470, 264] on span "Archive" at bounding box center [466, 265] width 25 height 12
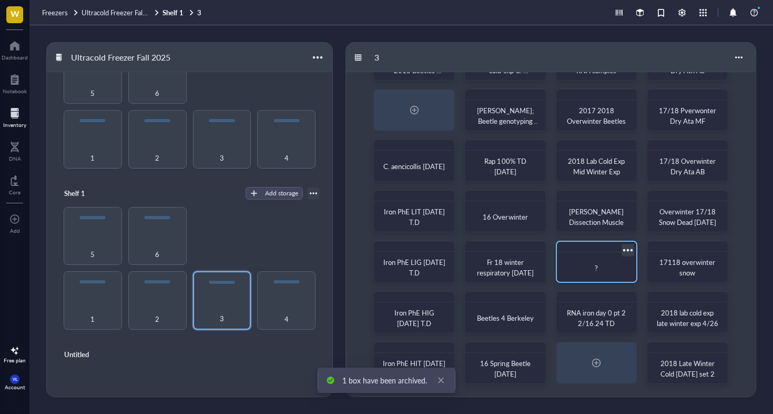
scroll to position [45, 0]
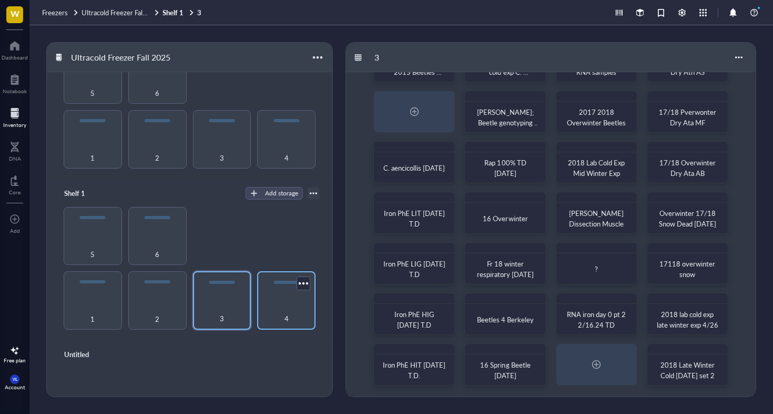
click at [288, 301] on div "4" at bounding box center [287, 312] width 48 height 23
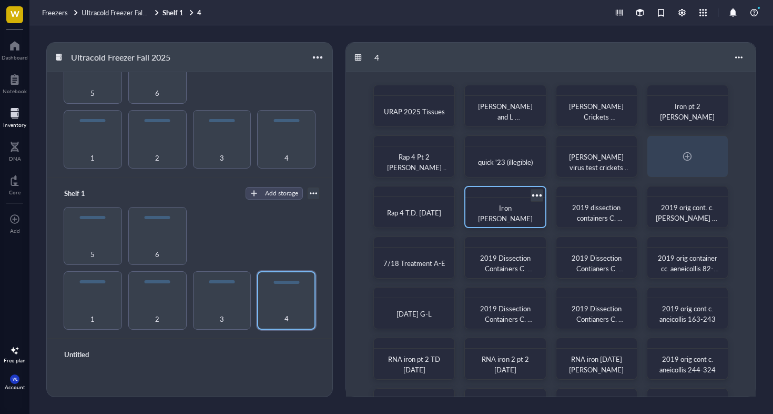
click at [536, 194] on div at bounding box center [536, 194] width 15 height 15
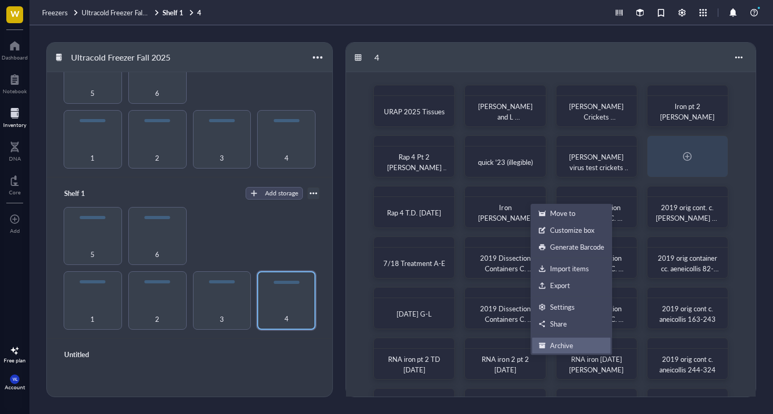
click at [546, 339] on li "Archive" at bounding box center [571, 345] width 79 height 17
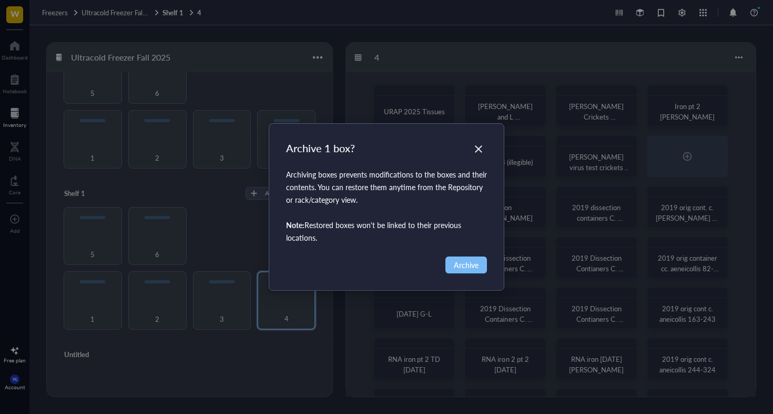
click at [467, 271] on button "Archive" at bounding box center [467, 264] width 42 height 17
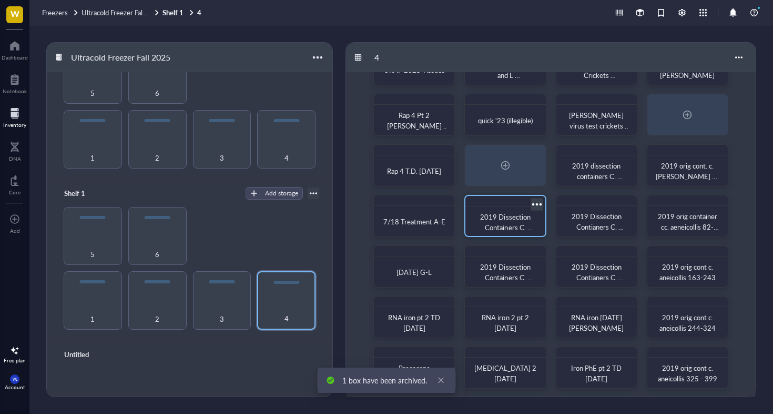
scroll to position [46, 0]
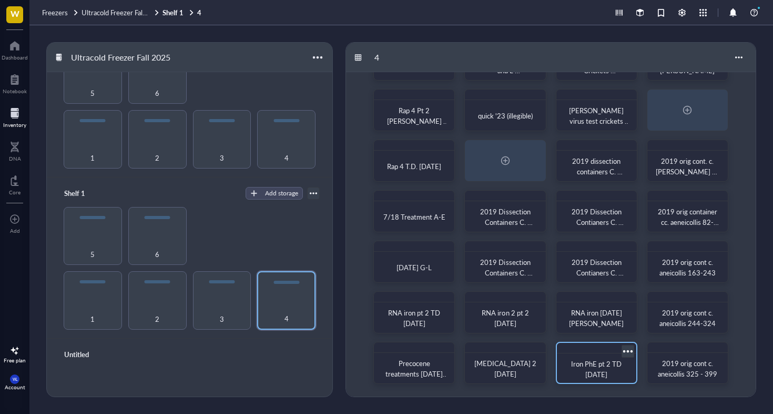
click at [627, 349] on div at bounding box center [627, 350] width 15 height 15
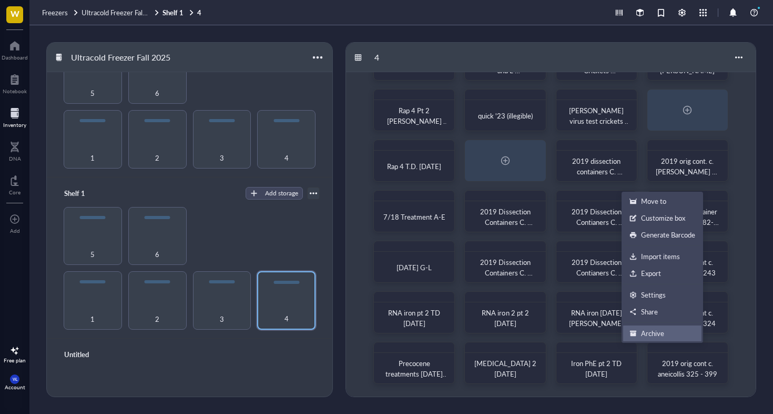
click at [643, 331] on div "Archive" at bounding box center [652, 332] width 23 height 9
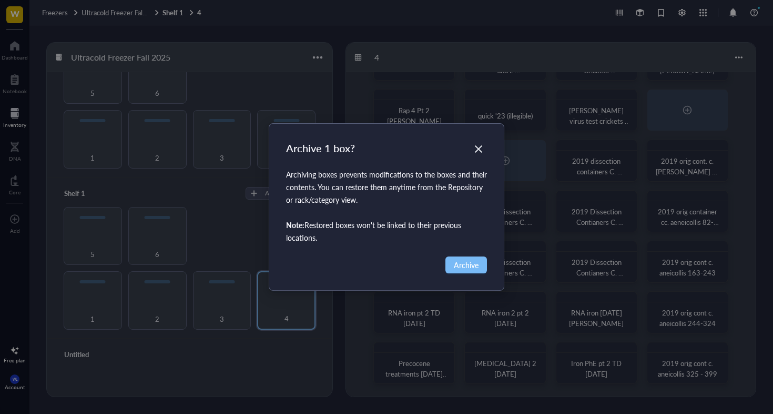
click at [469, 265] on span "Archive" at bounding box center [466, 265] width 25 height 12
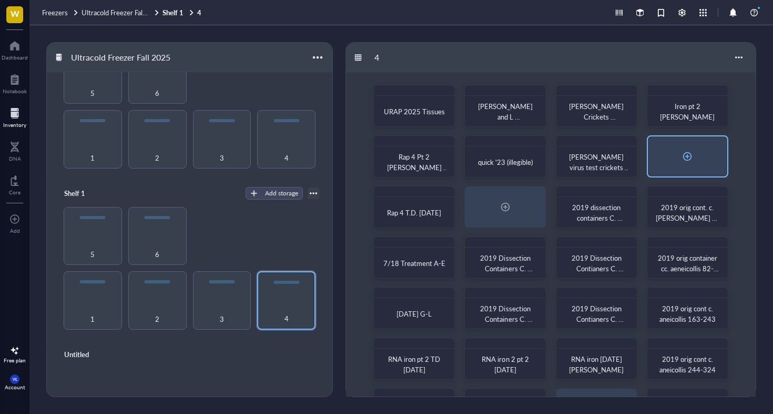
scroll to position [0, 0]
click at [683, 152] on div at bounding box center [687, 156] width 17 height 17
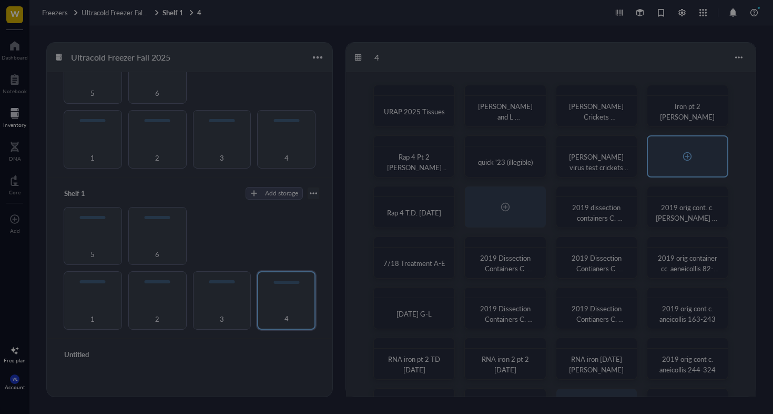
radio input "false"
radio input "true"
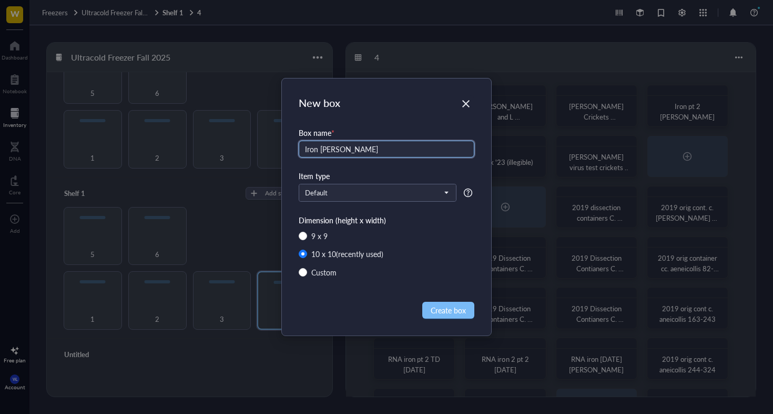
type input "Iron [PERSON_NAME]"
click at [440, 308] on span "Create box" at bounding box center [448, 310] width 35 height 12
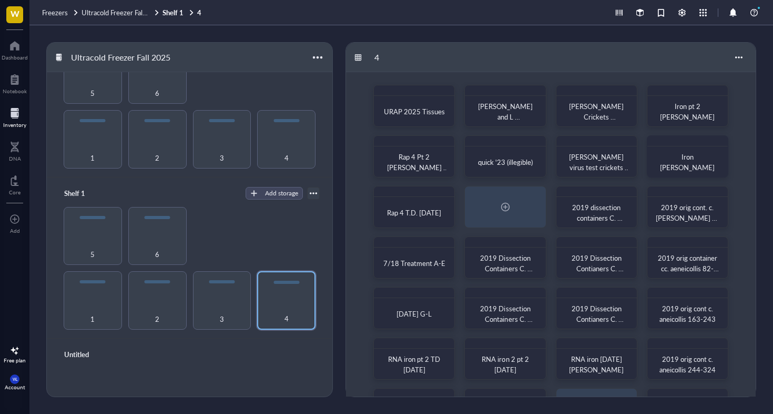
scroll to position [46, 0]
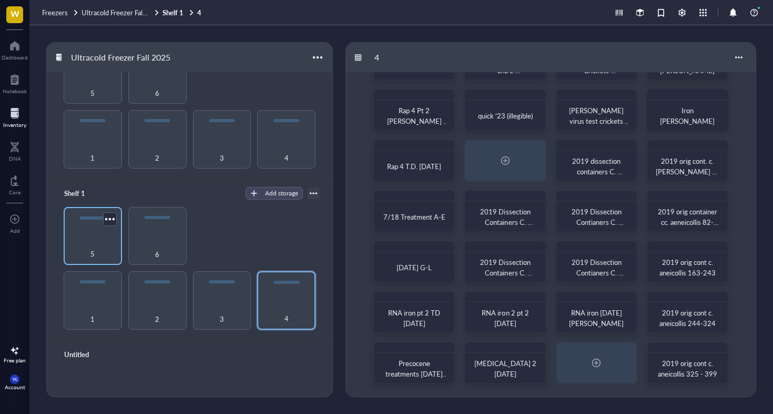
click at [90, 231] on div "5" at bounding box center [93, 236] width 58 height 58
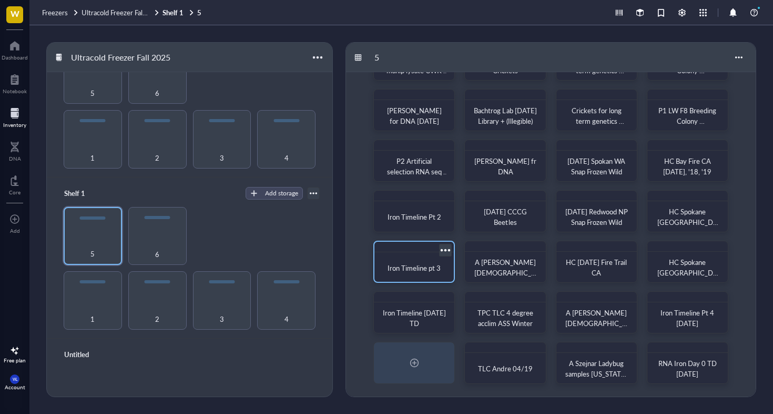
scroll to position [46, 0]
click at [157, 248] on span "6" at bounding box center [157, 254] width 4 height 12
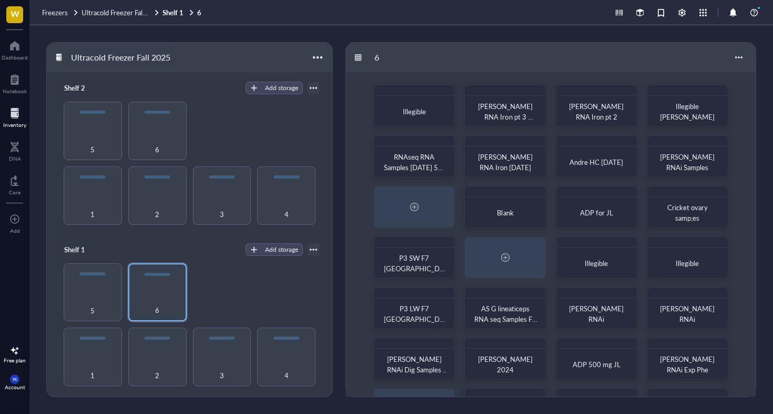
click at [94, 57] on div "Ultracold Freezer Fall 2025" at bounding box center [120, 57] width 109 height 18
click at [120, 18] on div "Freezers Ultracold Freezer Fall 2025 Shelf 1 6" at bounding box center [401, 12] width 744 height 25
click at [120, 11] on span "Ultracold Freezer Fall 2025" at bounding box center [122, 12] width 81 height 10
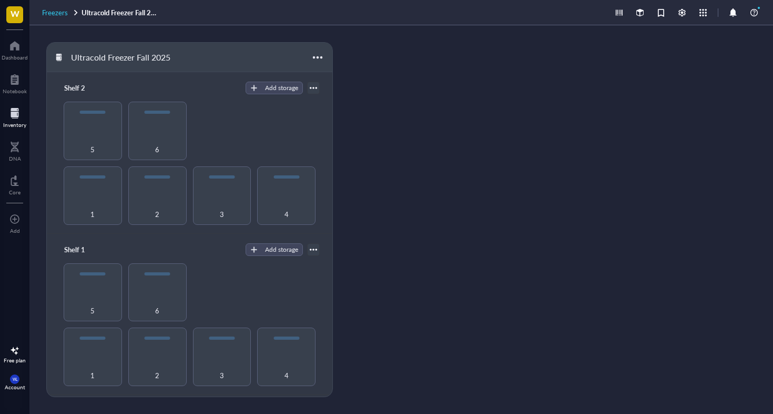
click at [61, 16] on span "Freezers" at bounding box center [55, 12] width 26 height 10
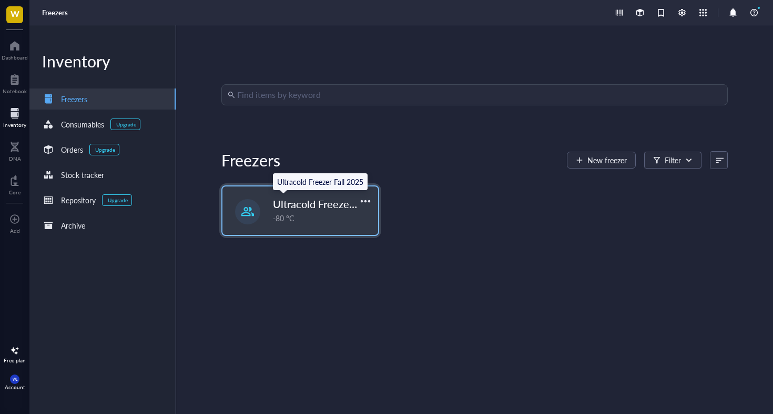
click at [297, 208] on span "Ultracold Freezer Fall 2025" at bounding box center [336, 203] width 126 height 15
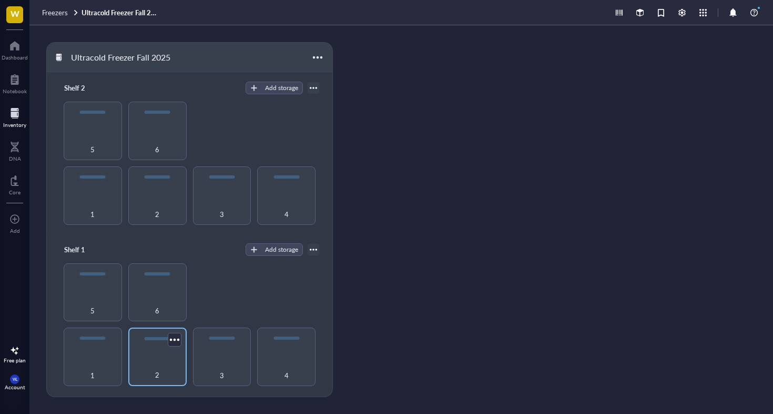
click at [169, 357] on div "2" at bounding box center [158, 368] width 48 height 23
